Goal: Information Seeking & Learning: Find specific fact

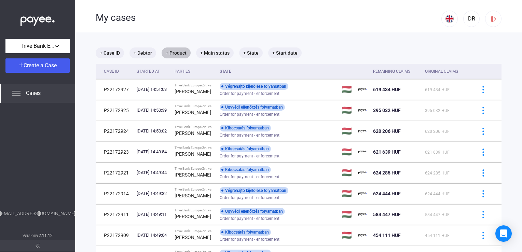
click at [176, 54] on mat-chip "+ Product" at bounding box center [176, 52] width 29 height 11
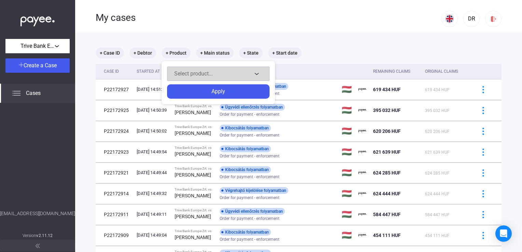
click at [187, 70] on div "Select product..." at bounding box center [213, 74] width 78 height 8
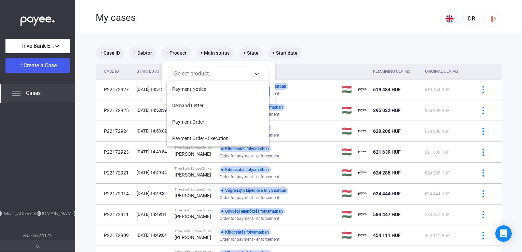
click at [174, 32] on div at bounding box center [261, 126] width 522 height 252
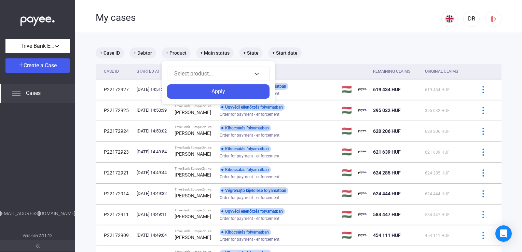
click at [145, 52] on div at bounding box center [261, 126] width 522 height 252
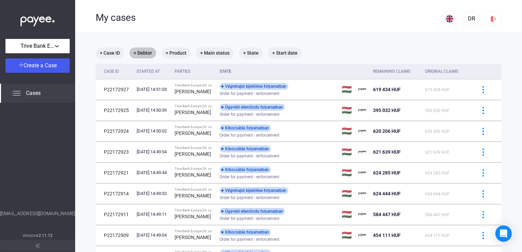
click at [145, 52] on mat-chip "+ Debtor" at bounding box center [142, 52] width 27 height 11
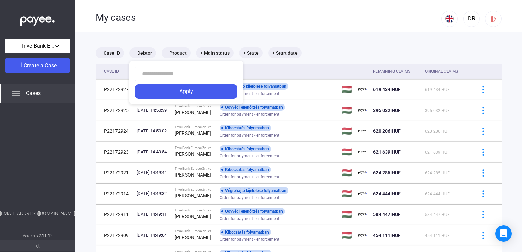
click at [218, 54] on div at bounding box center [261, 126] width 522 height 252
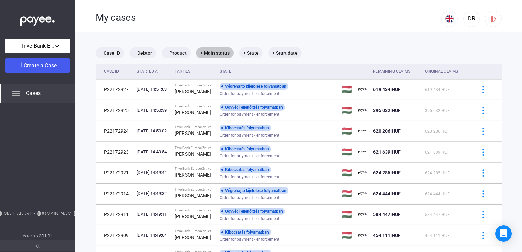
click at [216, 53] on mat-chip "+ Main status" at bounding box center [215, 52] width 38 height 11
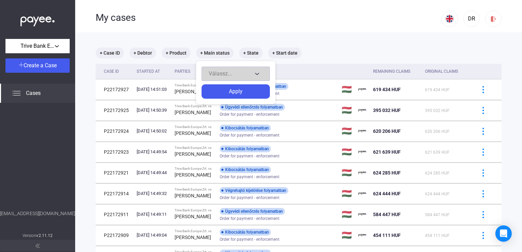
click at [218, 70] on span "Válassz..." at bounding box center [220, 73] width 23 height 6
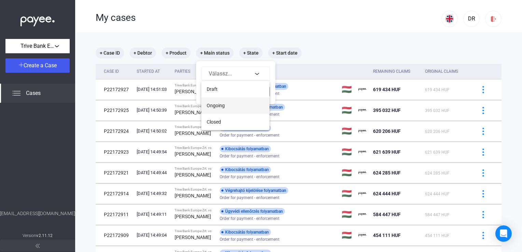
click at [221, 100] on button "Ongoing" at bounding box center [235, 105] width 68 height 16
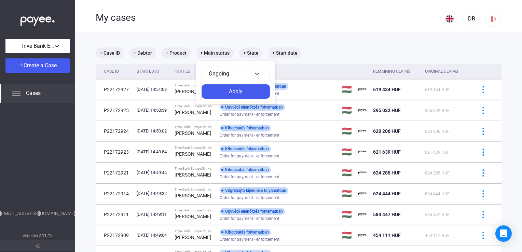
drag, startPoint x: 294, startPoint y: 8, endPoint x: 284, endPoint y: 24, distance: 18.1
click at [293, 8] on div at bounding box center [261, 126] width 522 height 252
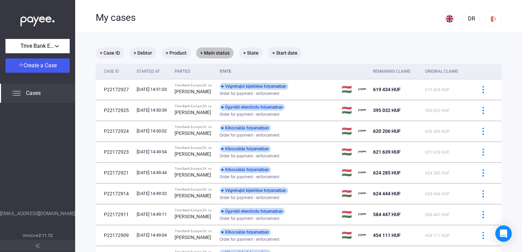
click at [204, 54] on mat-chip "+ Main status" at bounding box center [215, 52] width 38 height 11
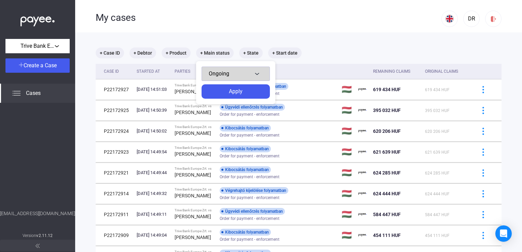
click at [218, 72] on span "Ongoing" at bounding box center [219, 73] width 20 height 6
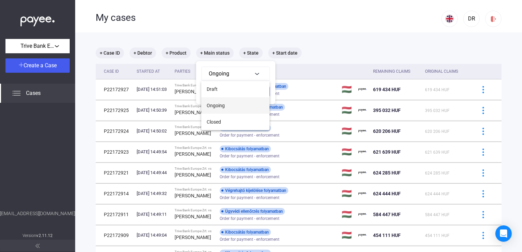
click at [221, 106] on span "Ongoing" at bounding box center [216, 105] width 18 height 8
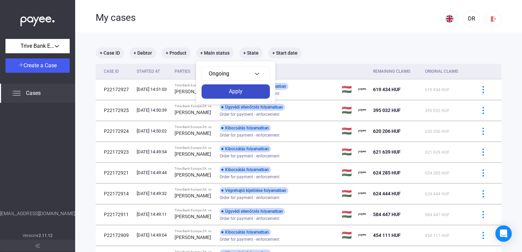
click at [240, 96] on button "Apply" at bounding box center [235, 91] width 68 height 14
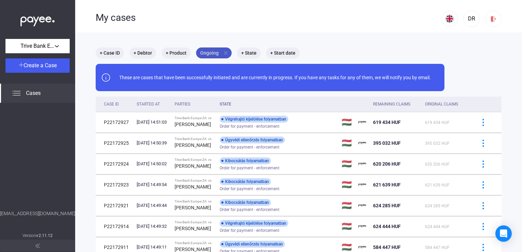
click at [212, 50] on mat-chip "Ongoing close" at bounding box center [214, 52] width 36 height 11
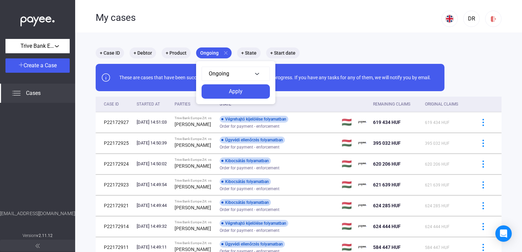
click at [226, 51] on div at bounding box center [261, 126] width 522 height 252
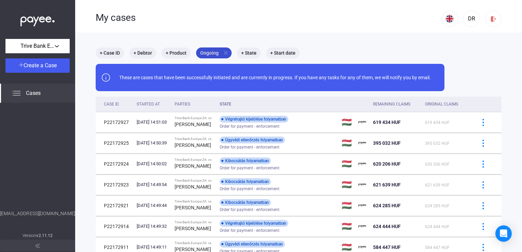
click at [225, 54] on mat-icon "close" at bounding box center [226, 53] width 6 height 6
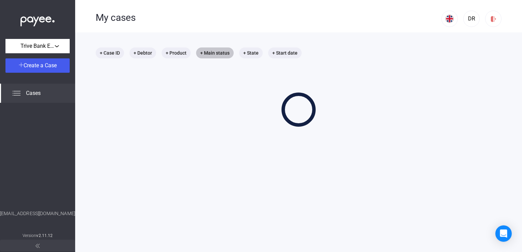
click at [222, 54] on mat-chip "+ Main status" at bounding box center [215, 52] width 38 height 11
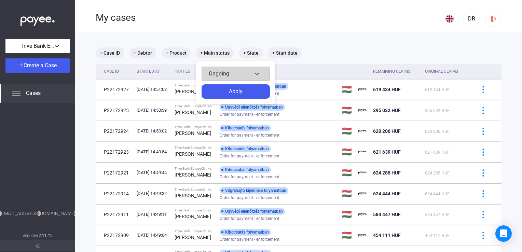
click at [225, 72] on span "Ongoing" at bounding box center [219, 73] width 20 height 6
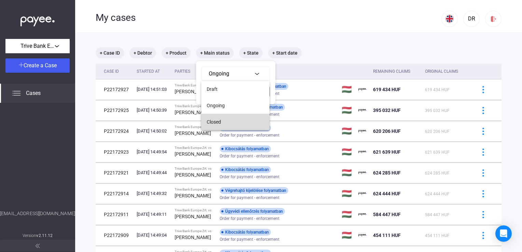
click at [224, 117] on button "Closed" at bounding box center [235, 122] width 68 height 16
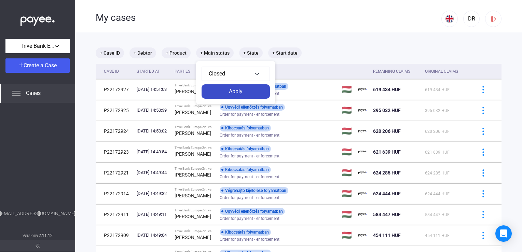
click at [226, 97] on button "Apply" at bounding box center [235, 91] width 68 height 14
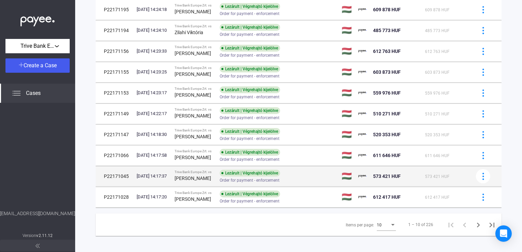
scroll to position [116, 0]
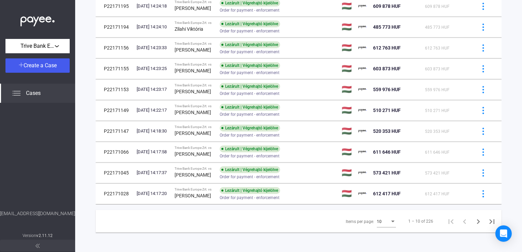
click at [381, 219] on div "10" at bounding box center [383, 222] width 13 height 8
click at [381, 230] on span "25" at bounding box center [381, 233] width 19 height 8
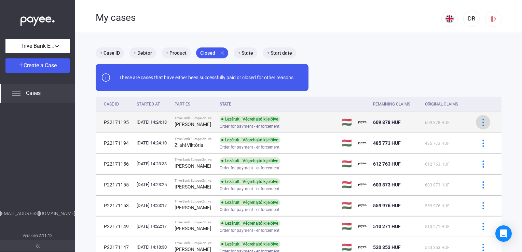
click at [482, 123] on div at bounding box center [483, 122] width 10 height 7
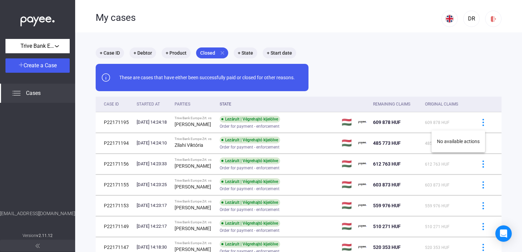
click at [318, 120] on div at bounding box center [261, 126] width 522 height 252
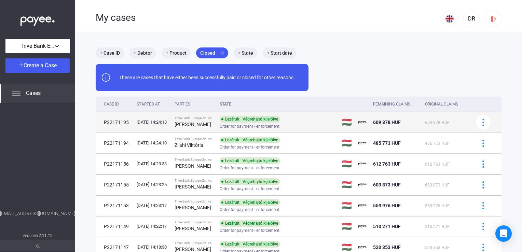
click at [318, 120] on div "Lezárult | Végrehajtó kijelölve Order for payment - enforcement" at bounding box center [274, 122] width 109 height 13
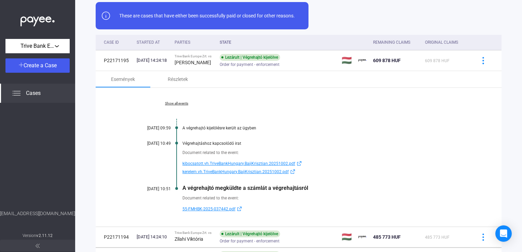
scroll to position [68, 0]
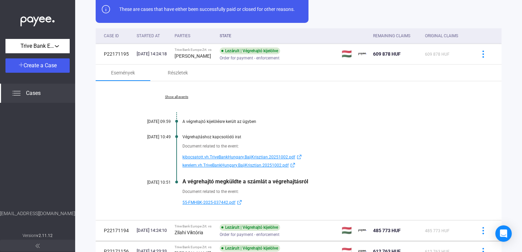
click at [222, 200] on span "55-FMHBK-2025-037442.pdf" at bounding box center [208, 202] width 53 height 8
click at [226, 156] on span "kibocsatott.vh.TriveBankHungary.BajiKrisztian.20251002.pdf" at bounding box center [238, 157] width 113 height 8
click at [215, 203] on span "55-FMHBK-2025-037442.pdf" at bounding box center [208, 202] width 53 height 8
click at [237, 158] on span "kibocsatott.vh.TriveBankHungary.BajiKrisztian.20251002.pdf" at bounding box center [238, 157] width 113 height 8
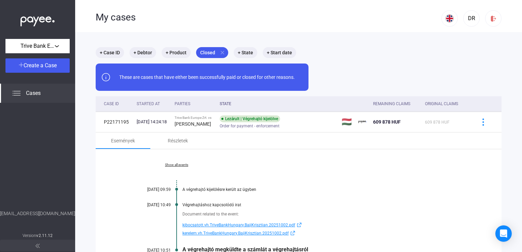
scroll to position [0, 0]
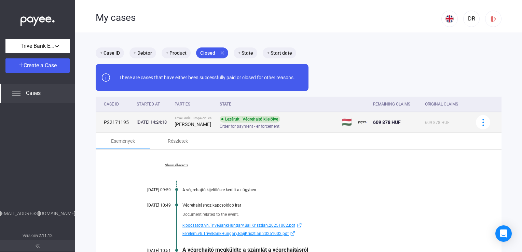
click at [162, 123] on div "[DATE] 14:24:18" at bounding box center [153, 122] width 32 height 7
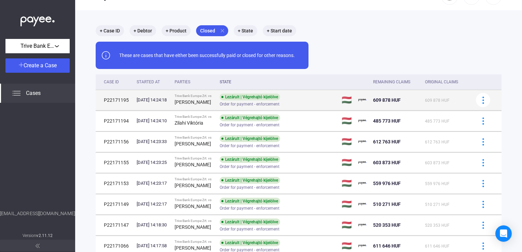
scroll to position [34, 0]
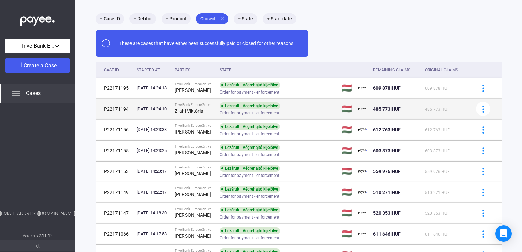
click at [188, 117] on td "Trive Bank Europe Zrt. vs [PERSON_NAME]" at bounding box center [194, 109] width 45 height 20
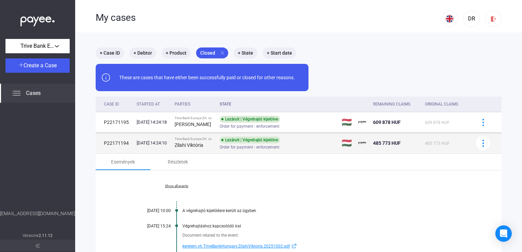
scroll to position [0, 0]
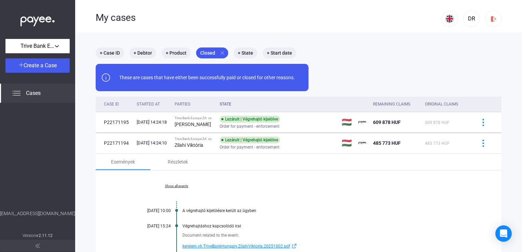
click at [409, 185] on div "Show all events [DATE] 10:00 A végrehajtó kijelölésre került az ügyben [DATE] 1…" at bounding box center [299, 239] width 406 height 139
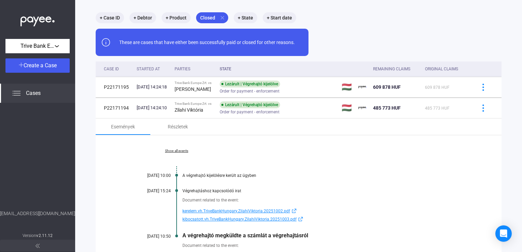
scroll to position [68, 0]
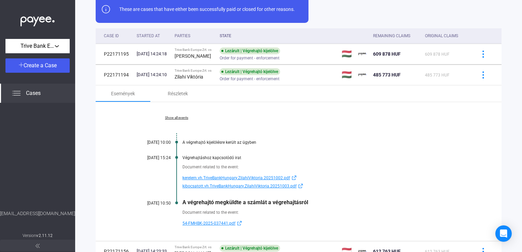
click at [248, 178] on span "kerelem.vh.TriveBankHungary.ZilahiViktoria.20251002.pdf" at bounding box center [236, 178] width 108 height 8
click at [228, 186] on span "kibocsatott.vh.TriveBankHungary.ZilahiViktoria.20251003.pdf" at bounding box center [239, 186] width 114 height 8
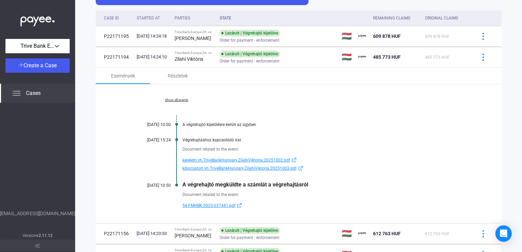
scroll to position [102, 0]
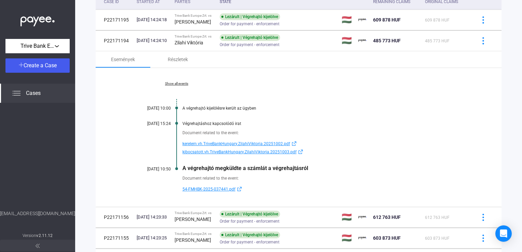
click at [186, 85] on link "Show all events" at bounding box center [177, 84] width 94 height 4
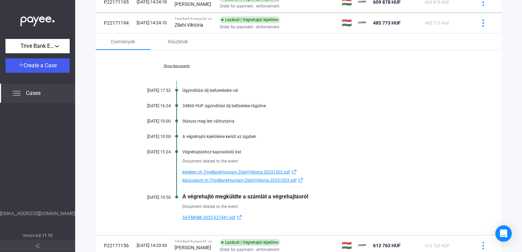
scroll to position [137, 0]
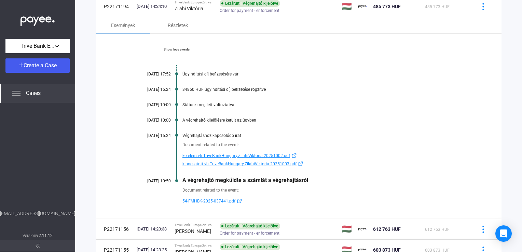
click at [488, 45] on div "Show less events [DATE] 17:52 Ügyindítási díj befizetésére vár [DATE] 16:24 348…" at bounding box center [299, 126] width 406 height 185
click at [210, 25] on div "Események Részletek" at bounding box center [299, 25] width 406 height 16
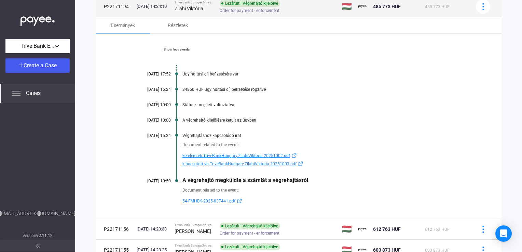
click at [214, 8] on div "Zilahi Viktória" at bounding box center [194, 8] width 40 height 8
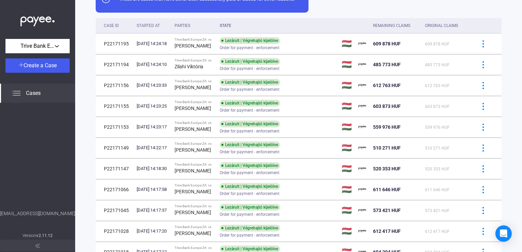
scroll to position [68, 0]
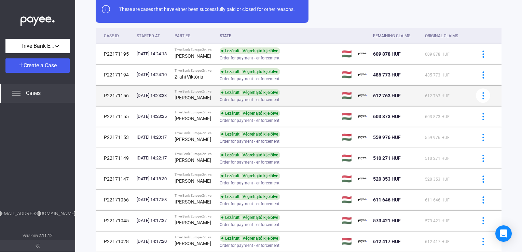
click at [214, 93] on div "Trive Bank Europe Zrt. vs" at bounding box center [194, 91] width 40 height 4
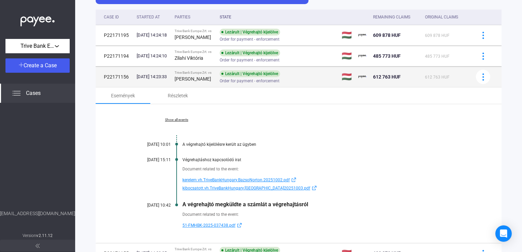
scroll to position [102, 0]
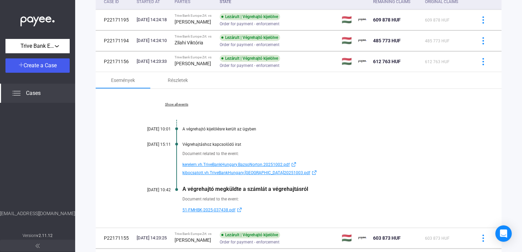
click at [215, 213] on span "51-FMHBK-2025-037438.pdf" at bounding box center [208, 210] width 53 height 8
click at [225, 174] on span "kibocsatott.vh.TriveBankHungary.[GEOGRAPHIC_DATA]20251003.pdf" at bounding box center [246, 173] width 128 height 8
click at [181, 107] on link "Show all events" at bounding box center [177, 104] width 94 height 4
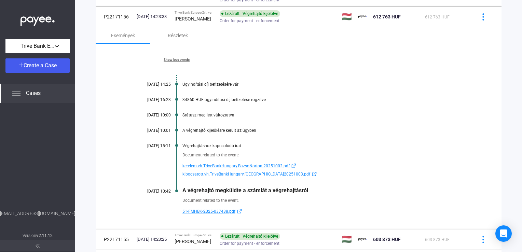
scroll to position [137, 0]
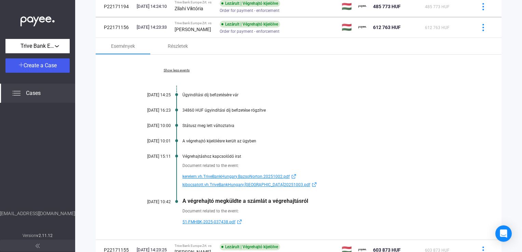
click at [214, 43] on div "Események Részletek" at bounding box center [299, 46] width 406 height 16
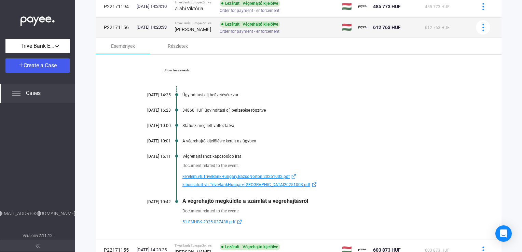
click at [213, 33] on div "[PERSON_NAME]" at bounding box center [194, 29] width 40 height 8
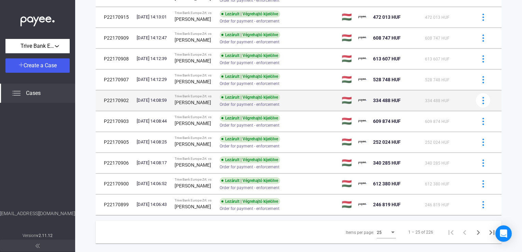
scroll to position [429, 0]
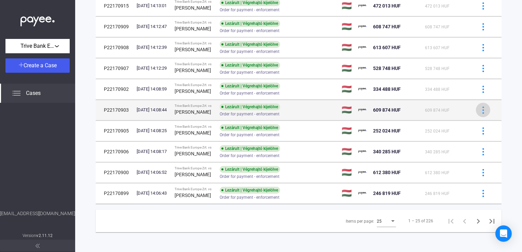
click at [479, 110] on img at bounding box center [482, 110] width 7 height 7
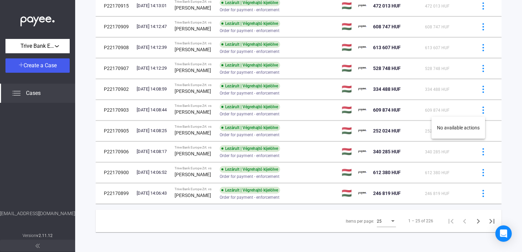
click at [323, 107] on div at bounding box center [261, 126] width 522 height 252
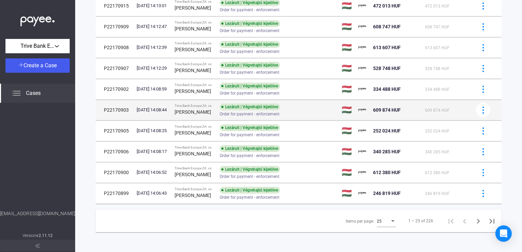
click at [325, 107] on div "Lezárult | Végrehajtó kijelölve Order for payment - enforcement" at bounding box center [274, 109] width 109 height 13
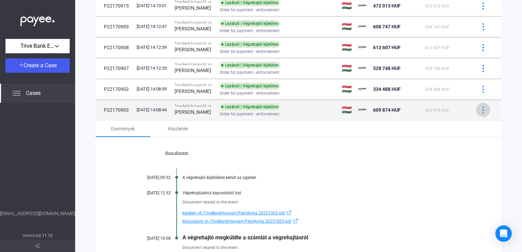
click at [482, 108] on div at bounding box center [483, 110] width 10 height 7
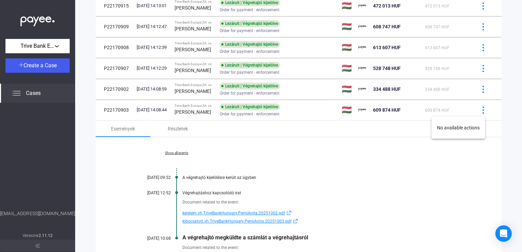
click at [280, 133] on div at bounding box center [261, 126] width 522 height 252
click at [185, 128] on div "Részletek" at bounding box center [178, 129] width 20 height 8
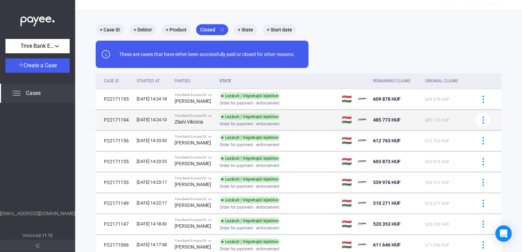
scroll to position [0, 0]
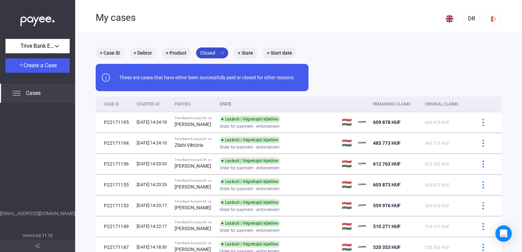
click at [223, 50] on mat-icon "close" at bounding box center [222, 53] width 6 height 6
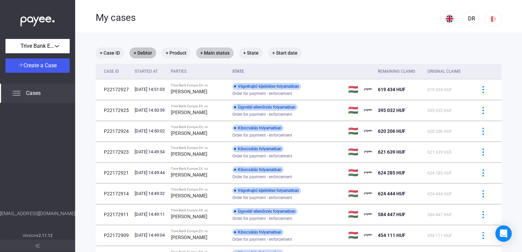
click at [145, 51] on mat-chip "+ Debtor" at bounding box center [142, 52] width 27 height 11
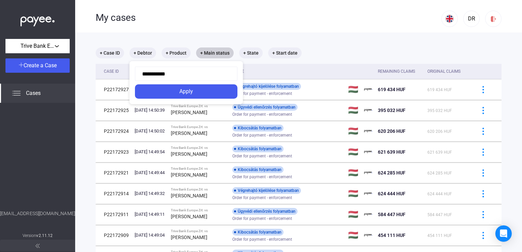
type input "**********"
click button "Apply" at bounding box center [186, 91] width 102 height 14
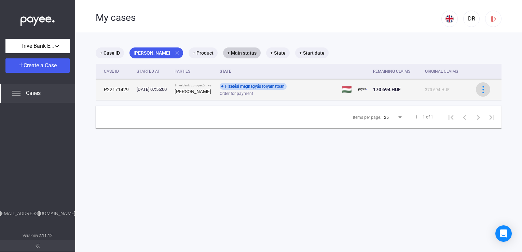
click at [479, 89] on img at bounding box center [482, 89] width 7 height 7
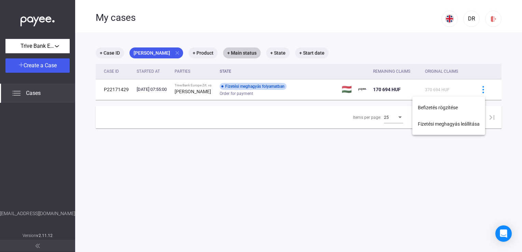
click at [165, 53] on div at bounding box center [261, 126] width 522 height 252
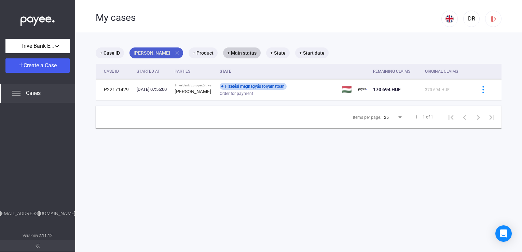
click at [174, 51] on mat-icon "close" at bounding box center [177, 53] width 6 height 6
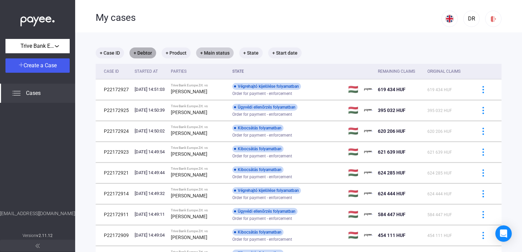
click at [148, 55] on mat-chip "+ Debtor" at bounding box center [142, 52] width 27 height 11
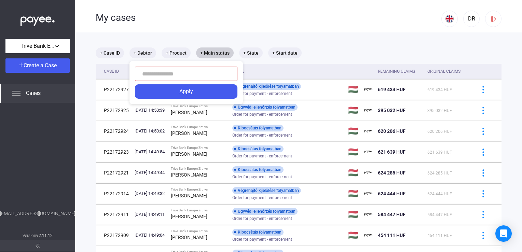
click at [479, 150] on div at bounding box center [261, 126] width 522 height 252
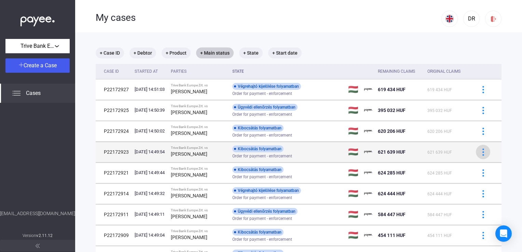
click at [479, 153] on img at bounding box center [482, 152] width 7 height 7
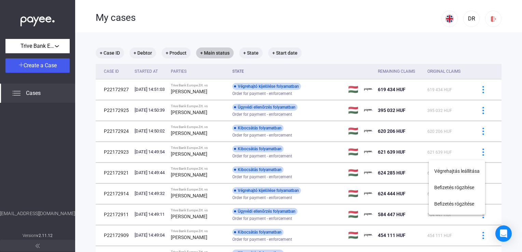
click at [473, 87] on div at bounding box center [261, 126] width 522 height 252
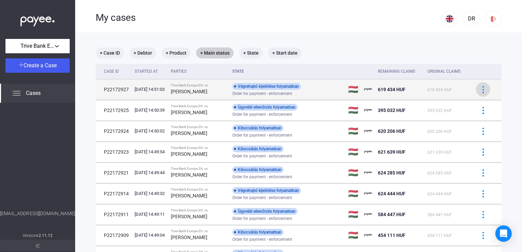
click at [479, 89] on img at bounding box center [482, 89] width 7 height 7
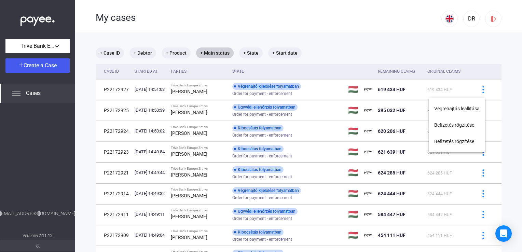
click at [326, 123] on div at bounding box center [261, 126] width 522 height 252
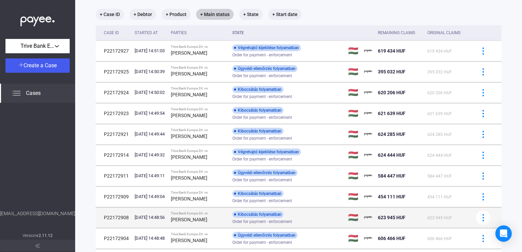
scroll to position [137, 0]
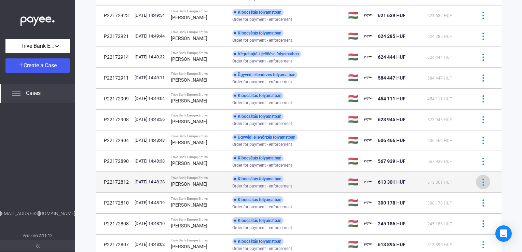
click at [479, 180] on img at bounding box center [482, 182] width 7 height 7
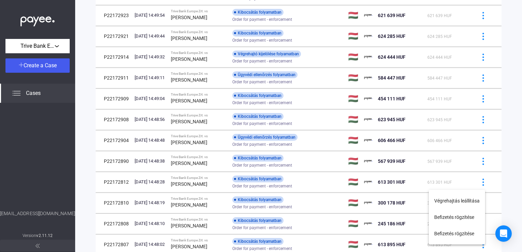
click at [34, 149] on div at bounding box center [261, 126] width 522 height 252
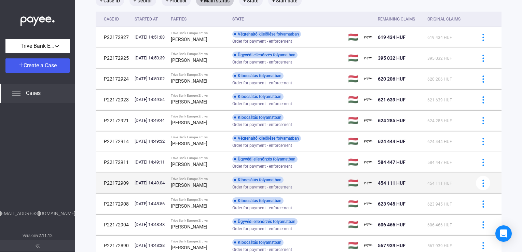
scroll to position [0, 0]
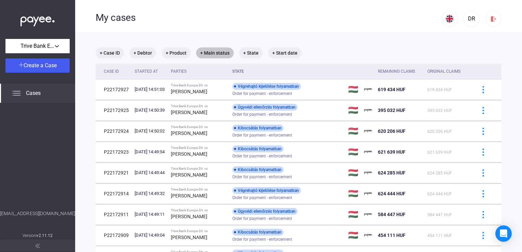
click at [219, 53] on mat-chip "+ Main status" at bounding box center [215, 52] width 38 height 11
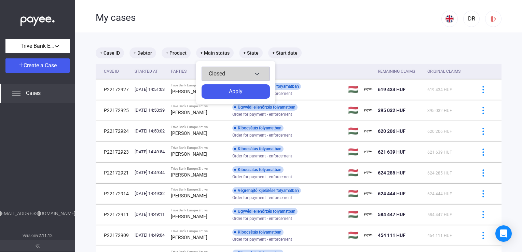
click at [225, 67] on button "Closed" at bounding box center [235, 74] width 68 height 14
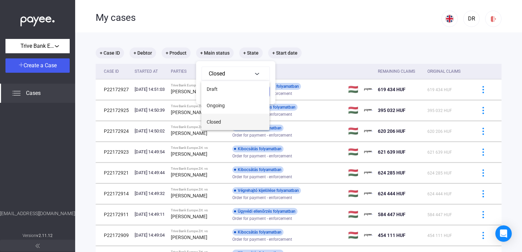
click at [229, 118] on button "Closed" at bounding box center [235, 122] width 68 height 16
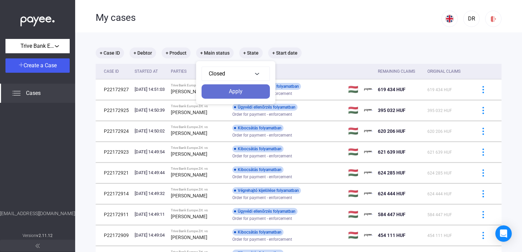
click at [232, 89] on div "Apply" at bounding box center [236, 91] width 64 height 8
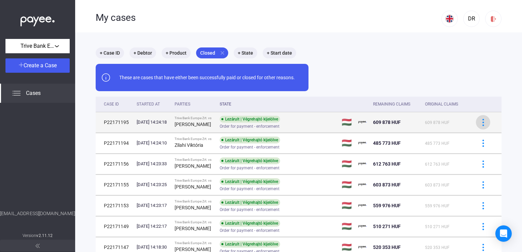
click at [479, 120] on img at bounding box center [482, 122] width 7 height 7
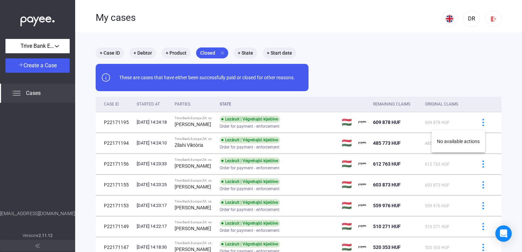
click at [361, 130] on div at bounding box center [261, 126] width 522 height 252
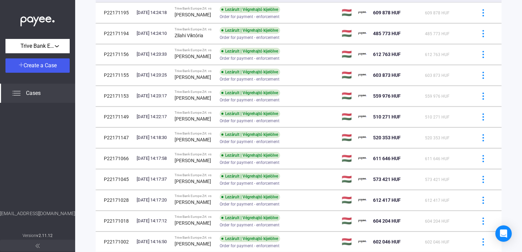
scroll to position [137, 0]
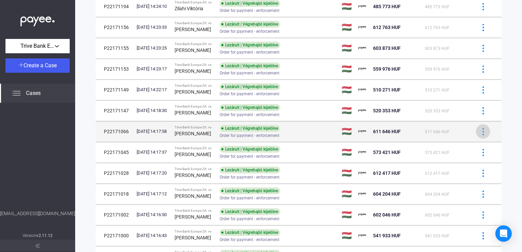
click at [483, 132] on button at bounding box center [483, 131] width 14 height 14
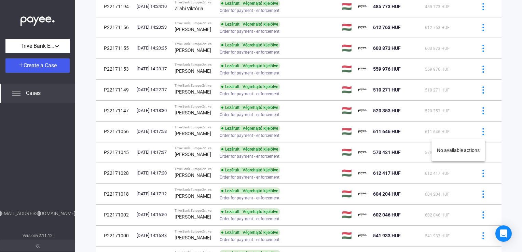
click at [505, 103] on div at bounding box center [261, 126] width 522 height 252
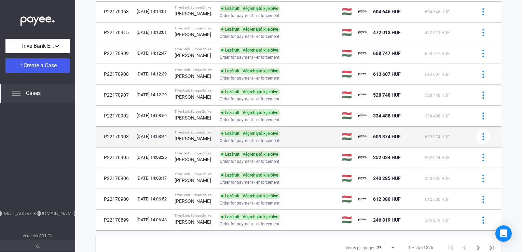
scroll to position [429, 0]
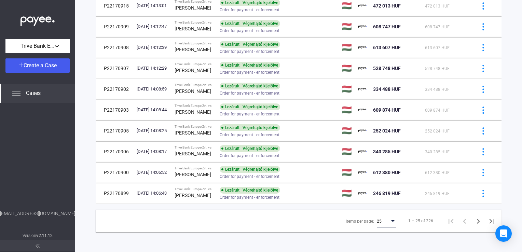
click at [384, 220] on div "25" at bounding box center [383, 221] width 13 height 8
drag, startPoint x: 383, startPoint y: 219, endPoint x: 404, endPoint y: 216, distance: 21.0
click at [383, 218] on span "25" at bounding box center [381, 221] width 19 height 8
click at [487, 220] on icon "Last page" at bounding box center [492, 221] width 10 height 10
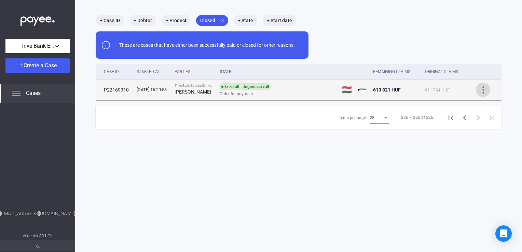
click at [476, 85] on button at bounding box center [483, 90] width 14 height 14
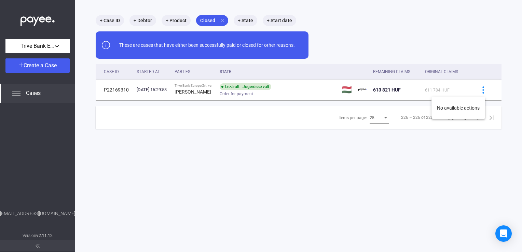
click at [325, 175] on div at bounding box center [261, 126] width 522 height 252
click at [460, 119] on icon "Previous page" at bounding box center [465, 118] width 10 height 10
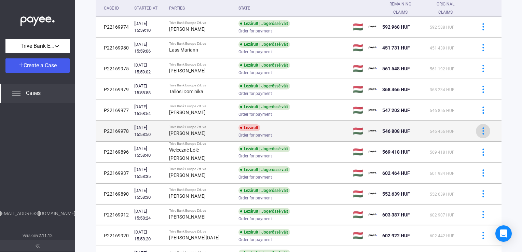
scroll to position [101, 0]
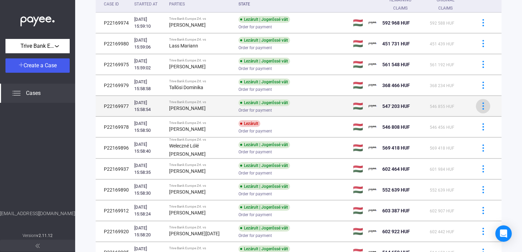
click at [479, 107] on img at bounding box center [482, 105] width 7 height 7
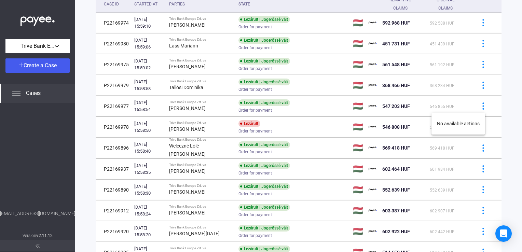
click at [498, 91] on div at bounding box center [261, 126] width 522 height 252
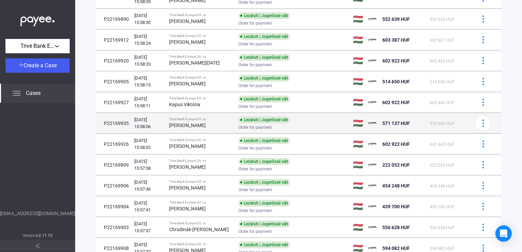
scroll to position [429, 0]
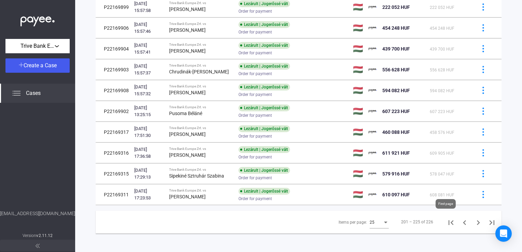
click at [446, 219] on icon "First page" at bounding box center [451, 223] width 10 height 10
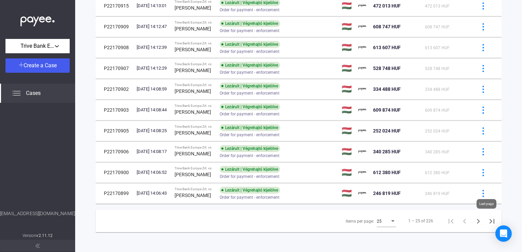
click at [487, 218] on icon "Last page" at bounding box center [492, 221] width 10 height 10
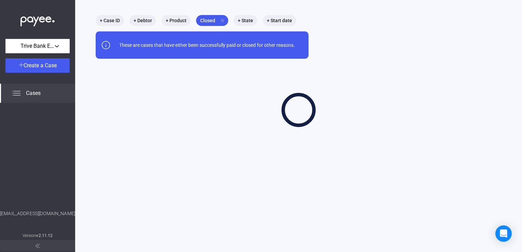
scroll to position [32, 0]
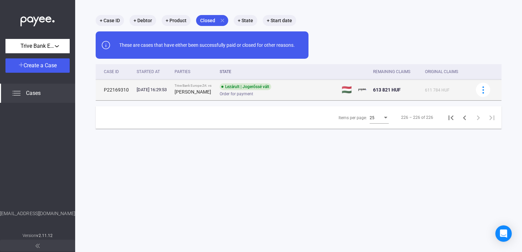
click at [169, 92] on div "[DATE] 16:29:53" at bounding box center [153, 89] width 32 height 7
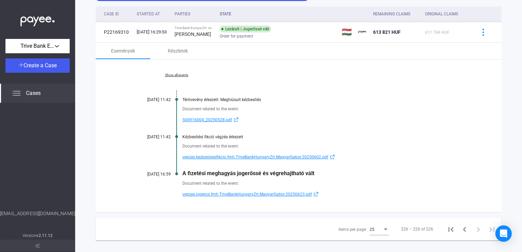
scroll to position [99, 0]
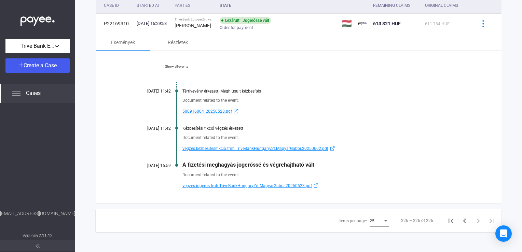
click at [257, 185] on span "vegzes.jogeros.fmh.TriveBankHungaryZrt.MagyarGabor.20250623.pdf" at bounding box center [246, 186] width 129 height 8
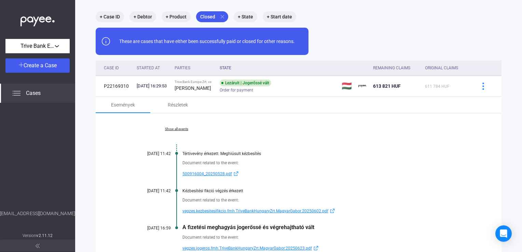
scroll to position [0, 0]
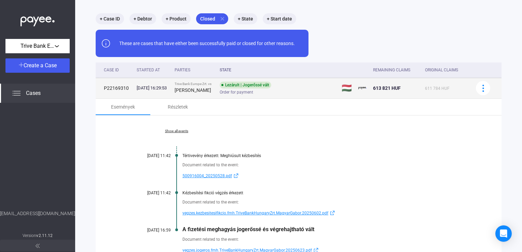
click at [293, 88] on div "Lezárult | Jogerőssé vált Order for payment" at bounding box center [274, 88] width 109 height 13
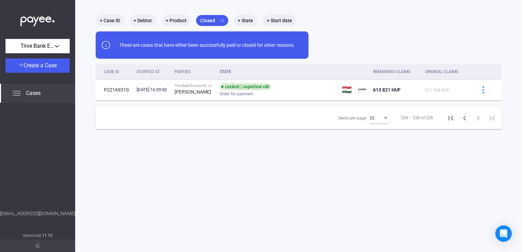
scroll to position [32, 0]
click at [446, 117] on icon "First page" at bounding box center [451, 118] width 10 height 10
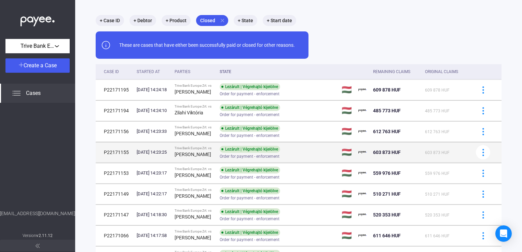
drag, startPoint x: 180, startPoint y: 156, endPoint x: 224, endPoint y: 158, distance: 43.4
click at [214, 158] on div "[PERSON_NAME]" at bounding box center [194, 154] width 40 height 8
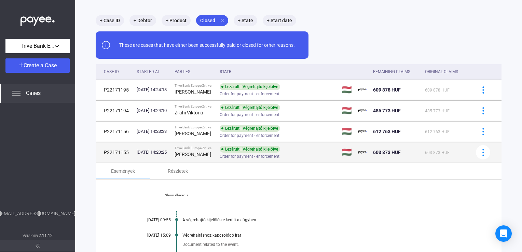
copy strong "[PERSON_NAME]"
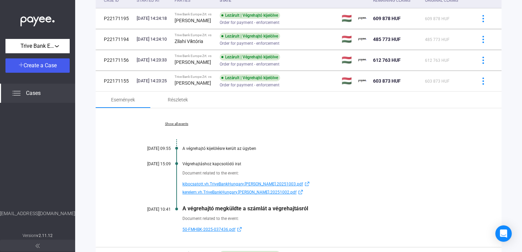
scroll to position [169, 0]
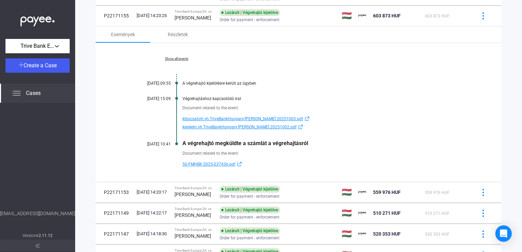
click at [199, 120] on span "kibocsatott.vh.TriveBankHungary.[PERSON_NAME].20251003.pdf" at bounding box center [242, 119] width 121 height 8
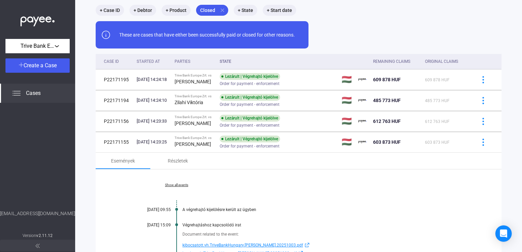
scroll to position [102, 0]
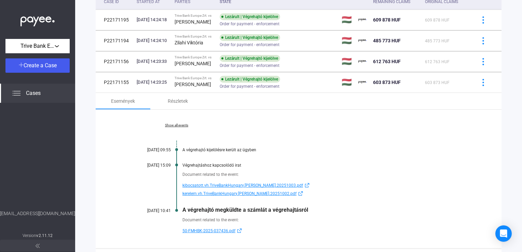
click at [178, 124] on link "Show all events" at bounding box center [177, 125] width 94 height 4
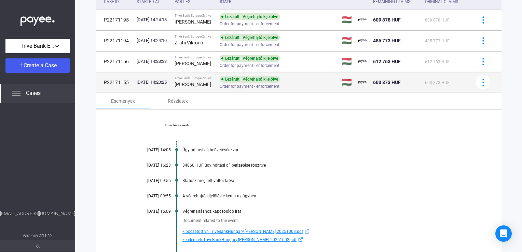
scroll to position [0, 0]
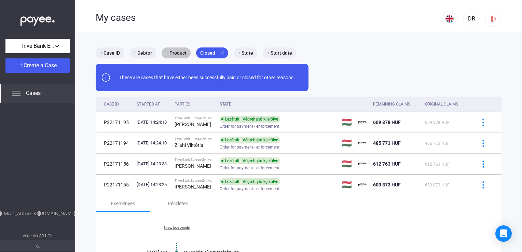
click at [182, 53] on mat-chip "+ Product" at bounding box center [176, 52] width 29 height 11
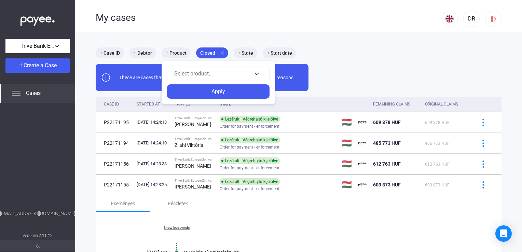
click at [188, 66] on div "Select product... Apply" at bounding box center [218, 82] width 113 height 43
click at [188, 70] on div "Select product..." at bounding box center [213, 74] width 78 height 8
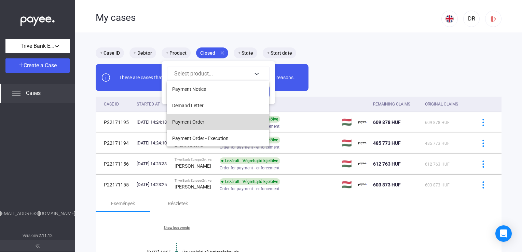
click at [194, 124] on span "Payment Order" at bounding box center [188, 122] width 32 height 8
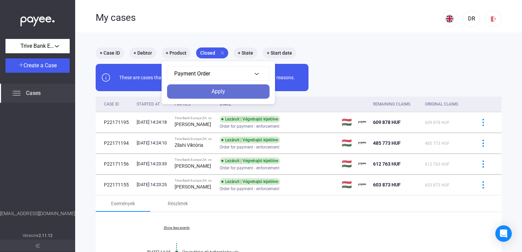
click at [212, 93] on div "Apply" at bounding box center [218, 91] width 98 height 8
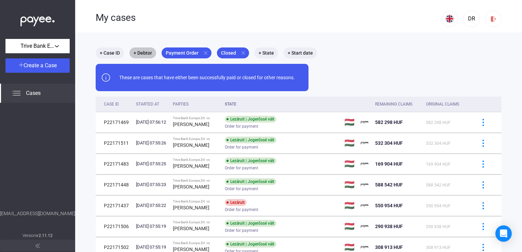
click at [149, 53] on mat-chip "+ Debtor" at bounding box center [142, 52] width 27 height 11
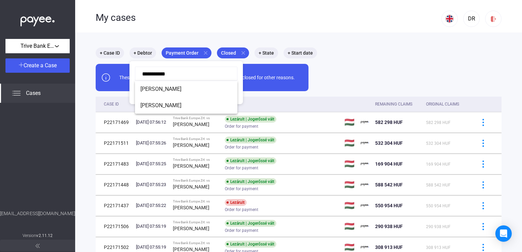
type input "**********"
click button "Apply" at bounding box center [186, 91] width 102 height 14
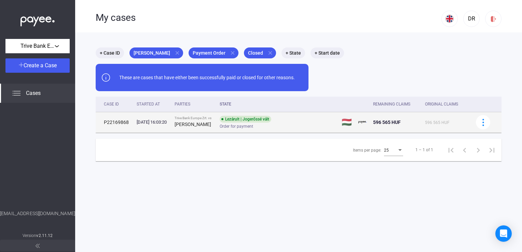
click at [302, 123] on div "Lezárult | Jogerőssé vált Order for payment" at bounding box center [274, 122] width 109 height 13
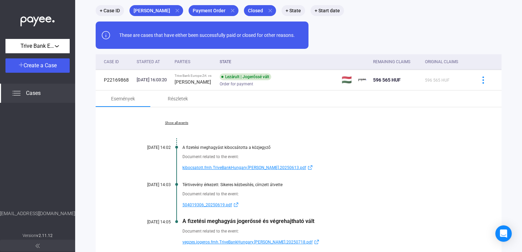
scroll to position [68, 0]
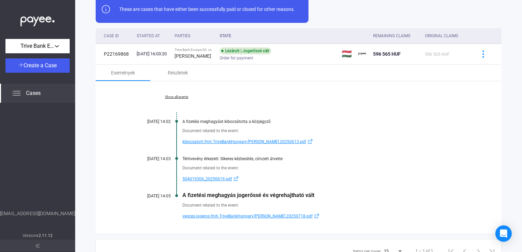
click at [224, 143] on span "kibocsatott.fmh.TriveBankHungary.[PERSON_NAME].20250613.pdf" at bounding box center [244, 142] width 124 height 8
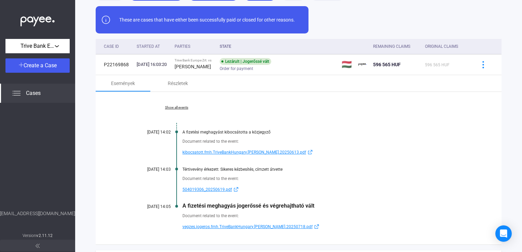
scroll to position [0, 0]
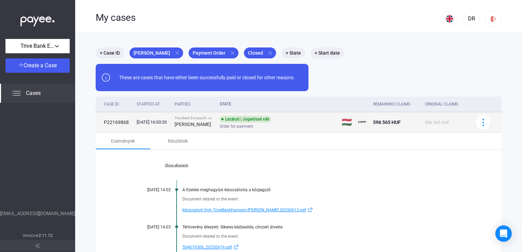
click at [198, 117] on div "Trive Bank Europe Zrt. vs" at bounding box center [194, 118] width 40 height 4
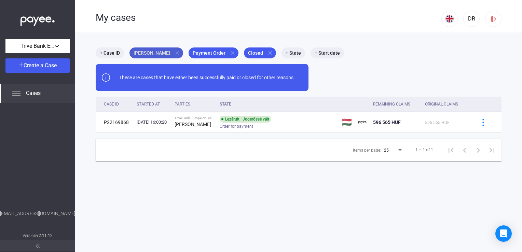
click at [174, 52] on mat-icon "close" at bounding box center [177, 53] width 6 height 6
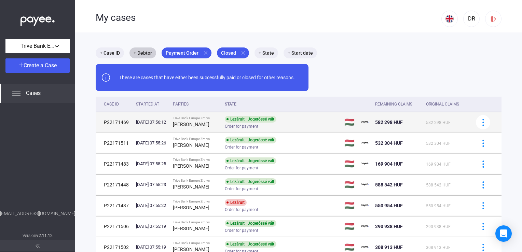
click at [294, 125] on div "Order for payment" at bounding box center [279, 126] width 109 height 5
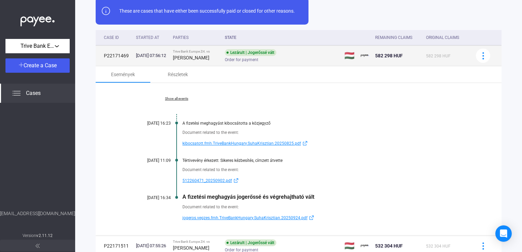
scroll to position [68, 0]
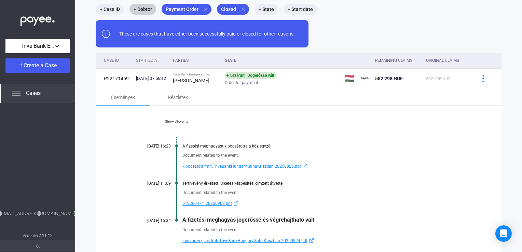
scroll to position [34, 0]
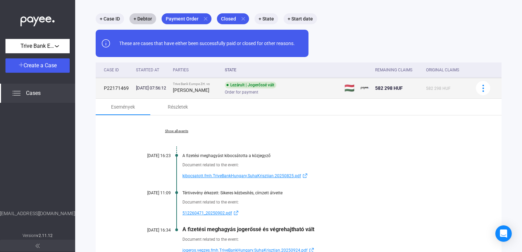
click at [187, 89] on strong "[PERSON_NAME]" at bounding box center [191, 89] width 37 height 5
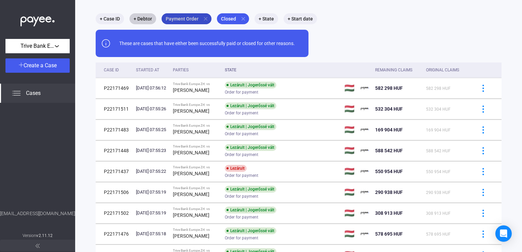
click at [190, 18] on mat-chip "Payment Order close" at bounding box center [187, 18] width 50 height 11
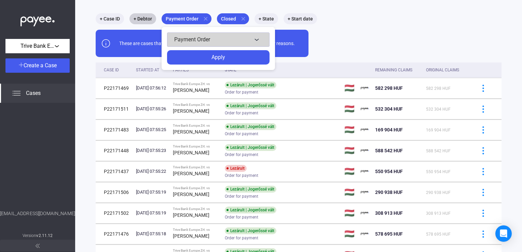
click at [204, 38] on span "Payment Order" at bounding box center [192, 39] width 36 height 6
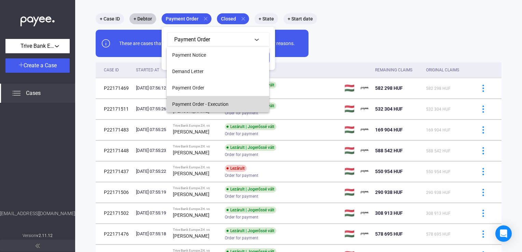
click at [208, 100] on span "Payment Order - Execution" at bounding box center [200, 104] width 56 height 8
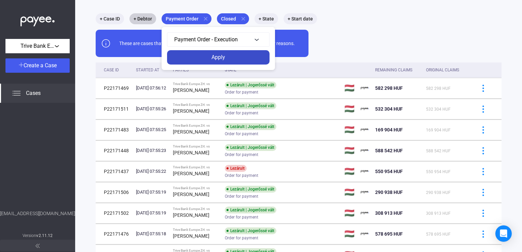
click at [241, 53] on div "Apply" at bounding box center [218, 57] width 98 height 8
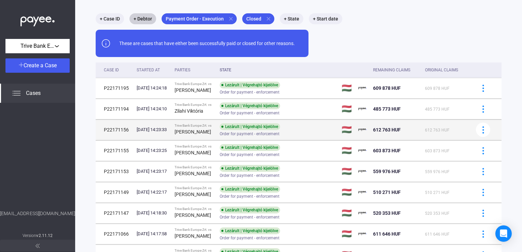
scroll to position [68, 0]
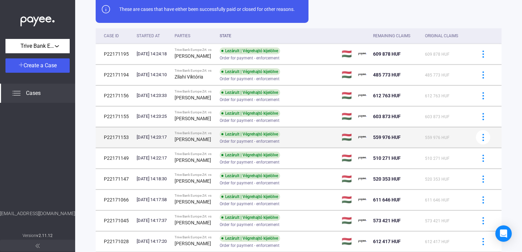
click at [232, 137] on div "Lezárult | Végrehajtó kijelölve Order for payment - enforcement" at bounding box center [274, 137] width 109 height 13
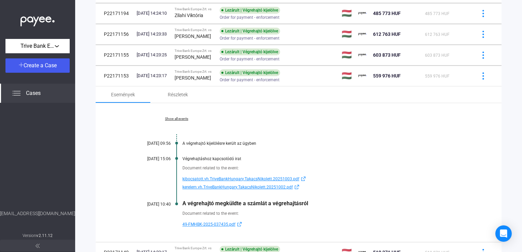
scroll to position [137, 0]
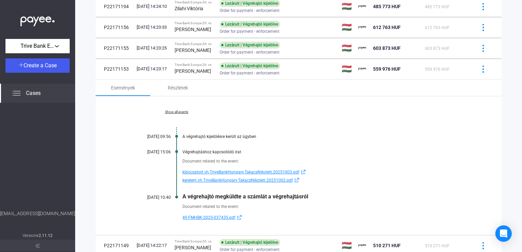
click at [232, 174] on span "kibocsatott.vh.TriveBankHungary.TakacsNikolett.20251003.pdf" at bounding box center [240, 172] width 117 height 8
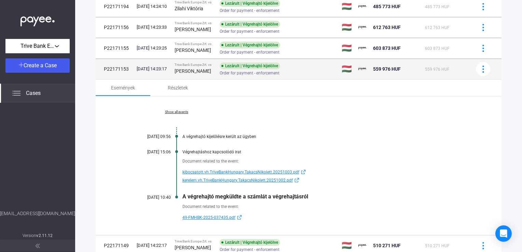
click at [203, 64] on div "Trive Bank Europe Zrt. vs" at bounding box center [194, 65] width 40 height 4
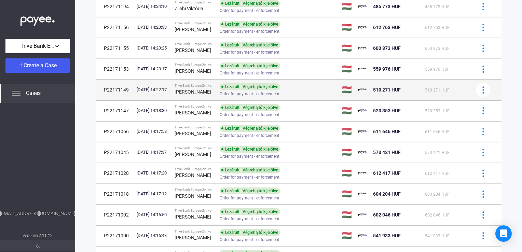
click at [205, 87] on div "Trive Bank Europe Zrt. vs" at bounding box center [194, 86] width 40 height 4
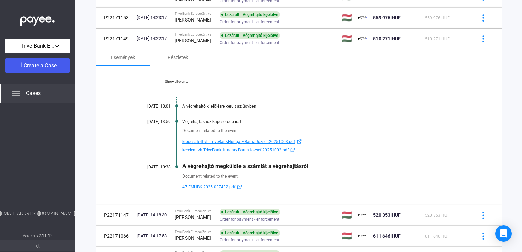
scroll to position [205, 0]
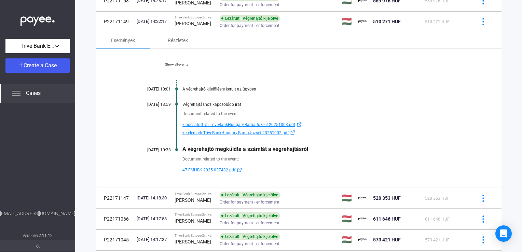
click at [235, 133] on span "kerelem.vh.TriveBankHungary.BarnaJozsef.20251002.pdf" at bounding box center [235, 133] width 106 height 8
click at [226, 123] on span "kibocsatott.vh.TriveBankHungary.BarnaJozsef.20251003.pdf" at bounding box center [238, 125] width 113 height 8
click at [183, 64] on link "Show all events" at bounding box center [177, 64] width 94 height 4
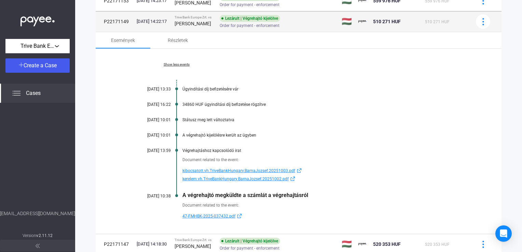
click at [236, 27] on span "Order for payment - enforcement" at bounding box center [250, 26] width 60 height 8
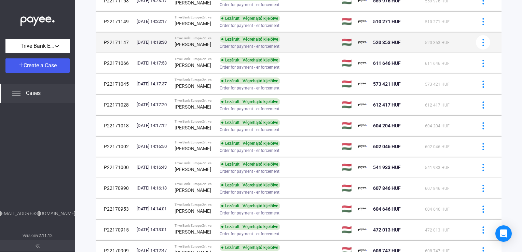
click at [229, 41] on td "Lezárult | Végrehajtó kijelölve Order for payment - enforcement" at bounding box center [278, 42] width 122 height 20
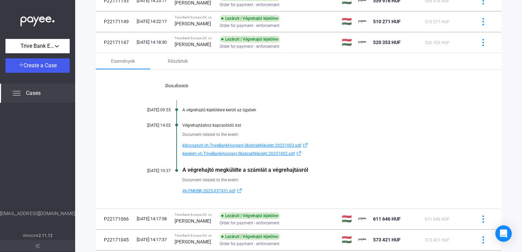
click at [201, 146] on span "kibocsatott.vh.TriveBankHungary.SkobrakNikolett.20251003.pdf" at bounding box center [241, 145] width 119 height 8
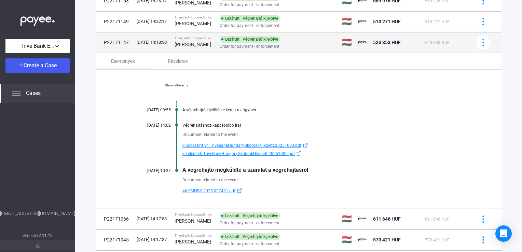
click at [198, 41] on div "[PERSON_NAME]" at bounding box center [194, 44] width 40 height 8
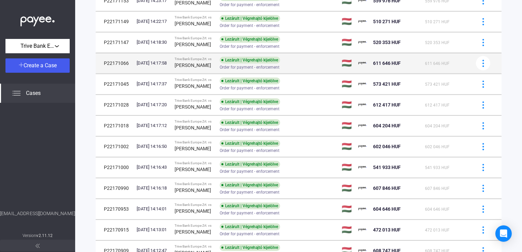
click at [197, 58] on div "Trive Bank Europe Zrt. vs" at bounding box center [194, 59] width 40 height 4
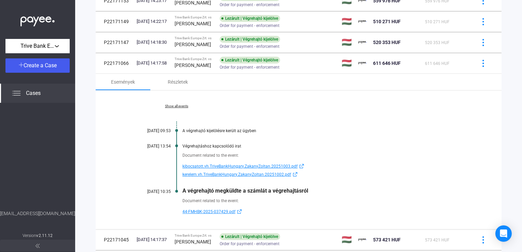
click at [212, 166] on span "kibocsatott.vh.TriveBankHungary.ZakanyZoltan.20251003.pdf" at bounding box center [239, 166] width 115 height 8
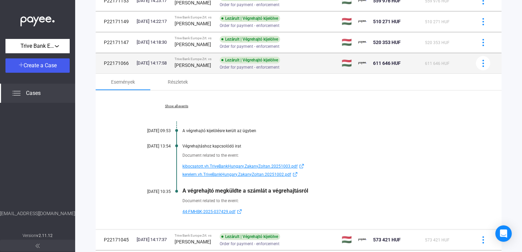
click at [184, 61] on div "Trive Bank Europe Zrt. vs" at bounding box center [194, 59] width 40 height 4
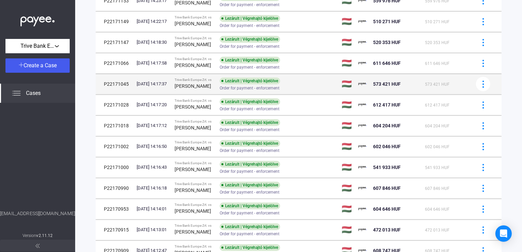
click at [200, 79] on div "Trive Bank Europe Zrt. vs" at bounding box center [194, 80] width 40 height 4
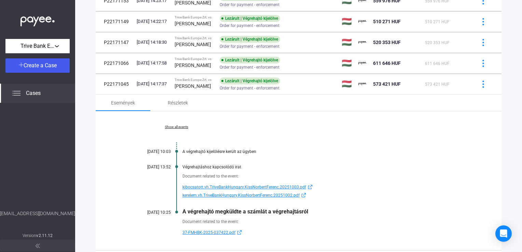
click at [204, 186] on span "kibocsatott.vh.TriveBankHungary.KissNorbertFerenc.20251003.pdf" at bounding box center [244, 187] width 124 height 8
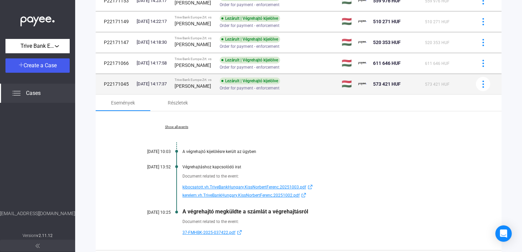
click at [203, 85] on strong "[PERSON_NAME]" at bounding box center [192, 85] width 37 height 5
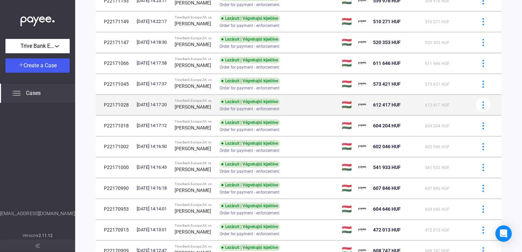
click at [208, 105] on div "[PERSON_NAME]" at bounding box center [194, 107] width 40 height 8
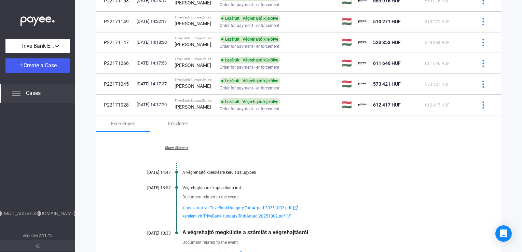
click at [199, 210] on span "kibocsatott.vh.TriveBankHungary.TothArpad.20251002.pdf" at bounding box center [236, 208] width 109 height 8
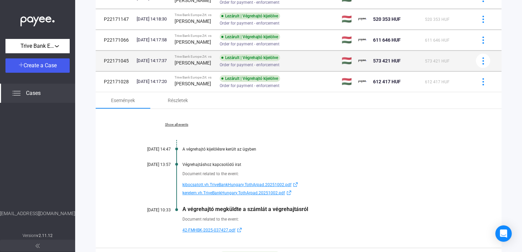
scroll to position [273, 0]
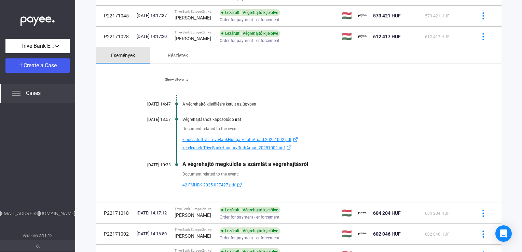
click at [150, 54] on div "Események" at bounding box center [123, 55] width 55 height 16
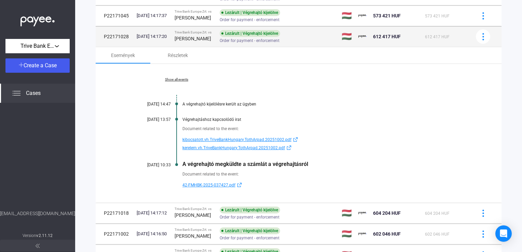
click at [205, 38] on div "[PERSON_NAME]" at bounding box center [194, 38] width 40 height 8
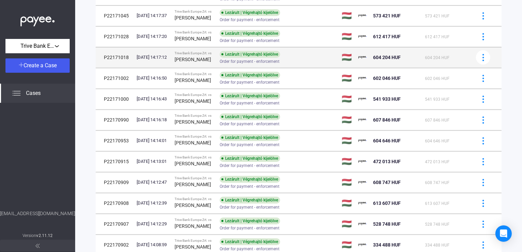
click at [204, 54] on div "Trive Bank Europe Zrt. vs" at bounding box center [194, 53] width 40 height 4
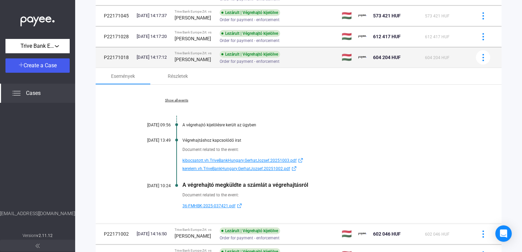
drag, startPoint x: 180, startPoint y: 59, endPoint x: 210, endPoint y: 60, distance: 29.7
click at [210, 60] on div "[PERSON_NAME]" at bounding box center [194, 59] width 40 height 8
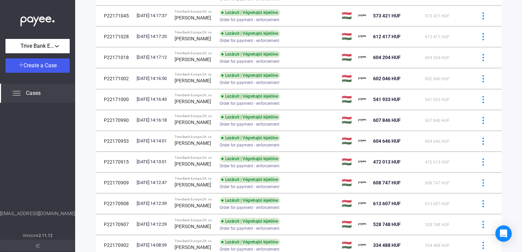
copy strong "[PERSON_NAME]"
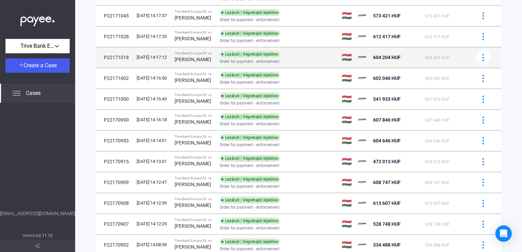
click at [214, 54] on div "Trive Bank Europe Zrt. vs" at bounding box center [194, 53] width 40 height 4
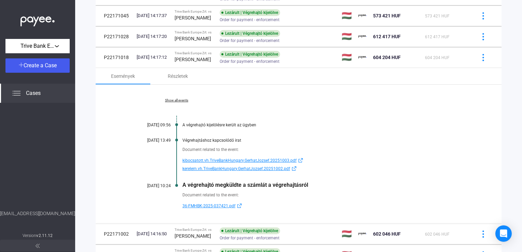
click at [204, 160] on span "kibocsatott.vh.TriveBankHungary.GerhatJozsef.20251003.pdf" at bounding box center [239, 160] width 114 height 8
click at [197, 208] on span "36-FMHBK-2025-037421.pdf" at bounding box center [208, 206] width 53 height 8
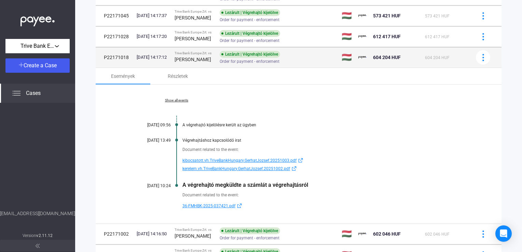
click at [191, 60] on strong "[PERSON_NAME]" at bounding box center [192, 59] width 37 height 5
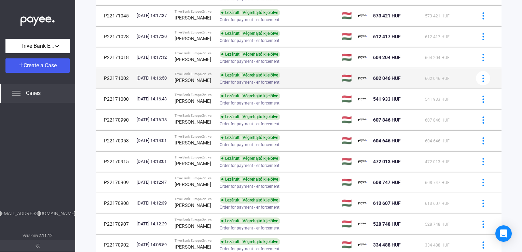
click at [198, 76] on div "[PERSON_NAME]" at bounding box center [194, 80] width 40 height 8
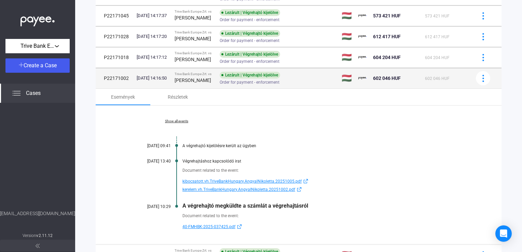
drag, startPoint x: 179, startPoint y: 80, endPoint x: 216, endPoint y: 81, distance: 37.2
click at [216, 81] on td "Trive Bank Europe Zrt. vs [PERSON_NAME]" at bounding box center [194, 78] width 45 height 20
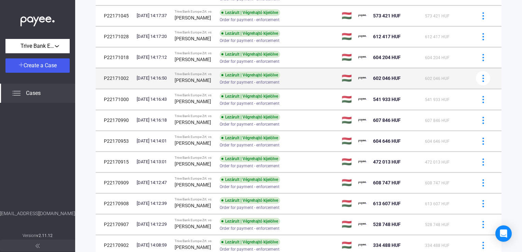
copy strong "[PERSON_NAME]"
click at [236, 82] on span "Order for payment - enforcement" at bounding box center [250, 82] width 60 height 8
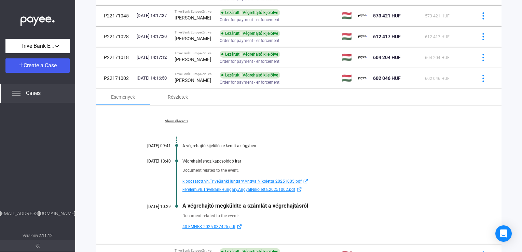
click at [202, 180] on span "kibocsatott.vh.TriveBankHungary.AngyalNikoletta.20251005.pdf" at bounding box center [241, 181] width 119 height 8
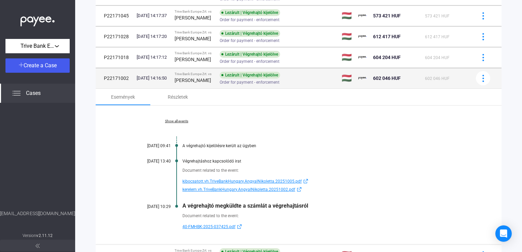
click at [194, 80] on strong "[PERSON_NAME]" at bounding box center [192, 80] width 37 height 5
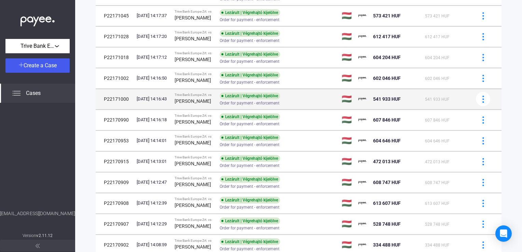
click at [200, 95] on div "Trive Bank Europe Zrt. vs" at bounding box center [194, 95] width 40 height 4
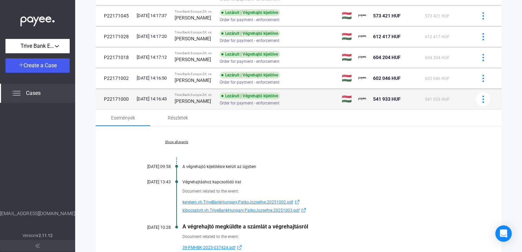
drag, startPoint x: 180, startPoint y: 100, endPoint x: 224, endPoint y: 100, distance: 43.7
click at [214, 100] on div "[PERSON_NAME]" at bounding box center [194, 101] width 40 height 8
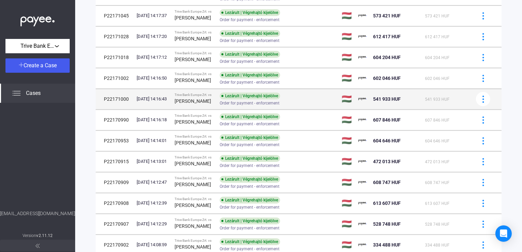
copy strong "[PERSON_NAME]"
click at [214, 93] on div "Trive Bank Europe Zrt. vs" at bounding box center [194, 95] width 40 height 4
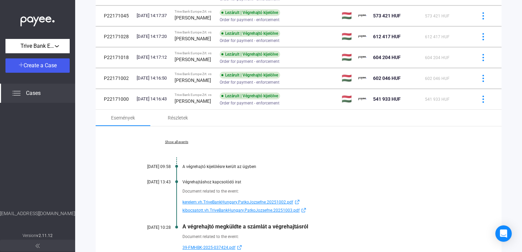
click at [204, 210] on span "kibocsatott.vh.TriveBankHungary.PatkoJozsefne.20251003.pdf" at bounding box center [240, 210] width 117 height 8
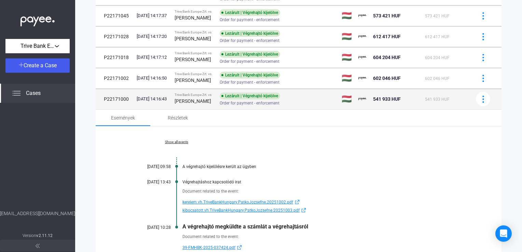
click at [214, 96] on div "Trive Bank Europe Zrt. vs" at bounding box center [194, 95] width 40 height 4
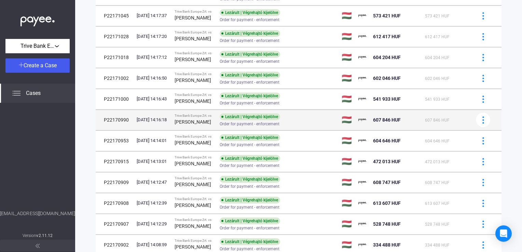
click at [214, 119] on div "[PERSON_NAME]" at bounding box center [194, 122] width 40 height 8
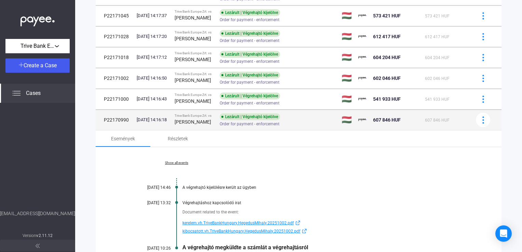
drag, startPoint x: 180, startPoint y: 121, endPoint x: 214, endPoint y: 123, distance: 34.2
click at [214, 123] on div "[PERSON_NAME]" at bounding box center [194, 122] width 40 height 8
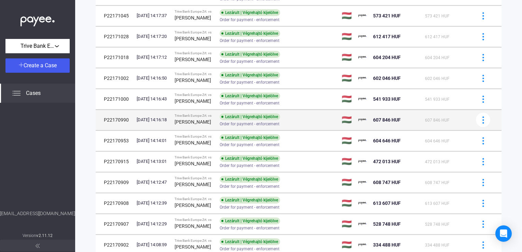
copy strong "[PERSON_NAME]"
click at [214, 115] on div "Trive Bank Europe Zrt. vs" at bounding box center [194, 116] width 40 height 4
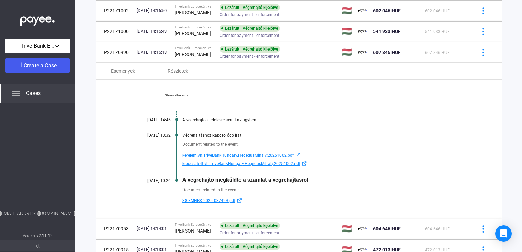
scroll to position [341, 0]
click at [204, 166] on span "kibocsatott.vh.TriveBankHungary.HegedusMihaly.20251002.pdf" at bounding box center [241, 163] width 118 height 8
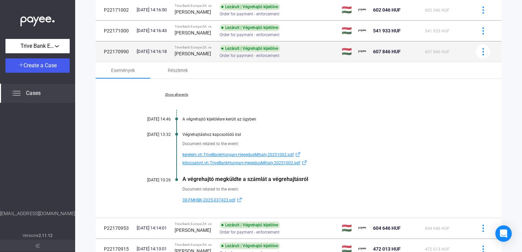
click at [205, 55] on strong "[PERSON_NAME]" at bounding box center [192, 53] width 37 height 5
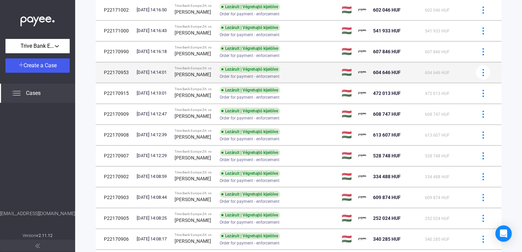
click at [208, 68] on div "Trive Bank Europe Zrt. vs" at bounding box center [194, 68] width 40 height 4
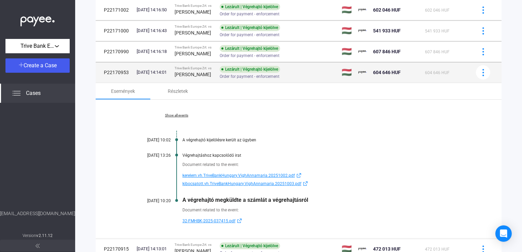
drag, startPoint x: 180, startPoint y: 74, endPoint x: 214, endPoint y: 75, distance: 33.5
click at [214, 75] on div "[PERSON_NAME]" at bounding box center [194, 74] width 40 height 8
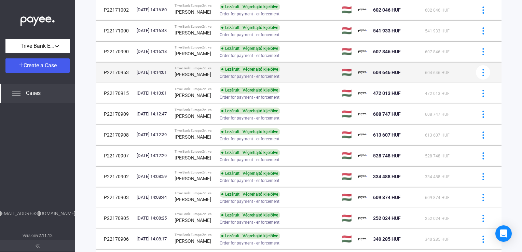
copy strong "[PERSON_NAME]"
click at [214, 68] on div "Trive Bank Europe Zrt. vs" at bounding box center [194, 68] width 40 height 4
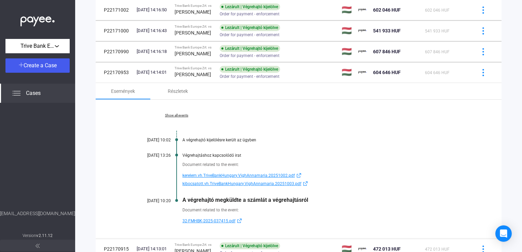
click at [201, 184] on span "kibocsatott.vh.TriveBankHungary.VighAnnamaria.20251003.pdf" at bounding box center [241, 184] width 119 height 8
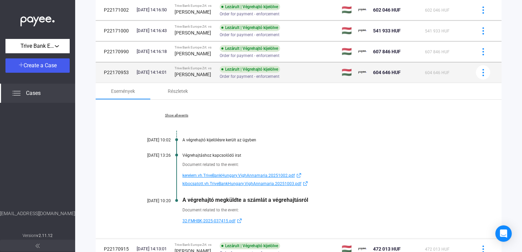
click at [169, 70] on div "[DATE] 14:14:01" at bounding box center [153, 72] width 32 height 7
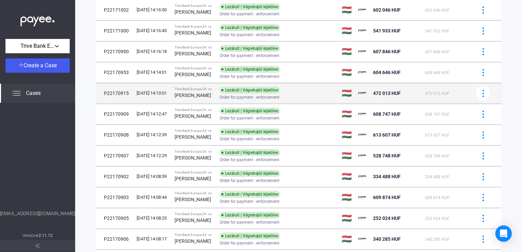
click at [193, 93] on strong "[PERSON_NAME]" at bounding box center [192, 95] width 37 height 5
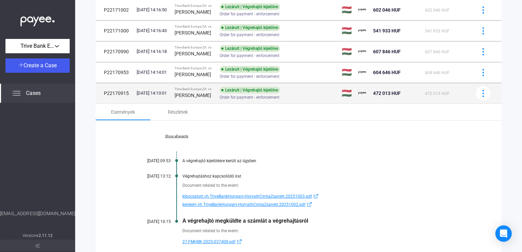
drag, startPoint x: 181, startPoint y: 91, endPoint x: 196, endPoint y: 99, distance: 17.0
click at [196, 99] on div "[PERSON_NAME]" at bounding box center [194, 95] width 40 height 8
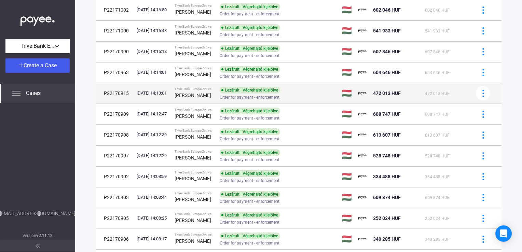
copy strong "[PERSON_NAME]"
click at [217, 90] on td "Trive Bank Europe Zrt. vs [PERSON_NAME]" at bounding box center [194, 93] width 45 height 20
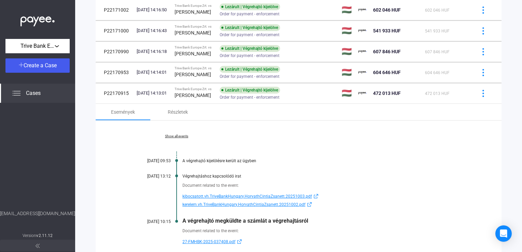
click at [200, 196] on span "kibocsatott.vh.TriveBankHungary.HorvathCintiaZsanett.20251003.pdf" at bounding box center [246, 196] width 129 height 8
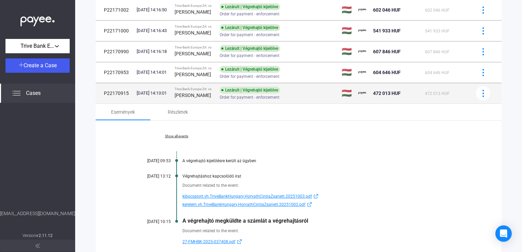
click at [213, 94] on div "[PERSON_NAME]" at bounding box center [194, 95] width 40 height 8
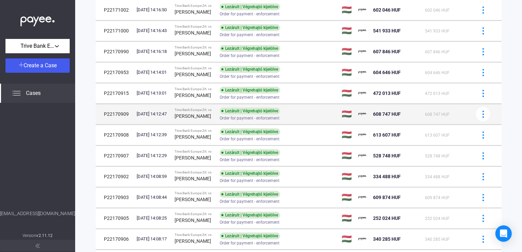
click at [211, 107] on td "Trive Bank Europe Zrt. vs [PERSON_NAME]" at bounding box center [194, 114] width 45 height 20
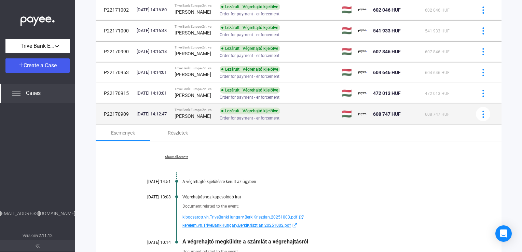
drag, startPoint x: 180, startPoint y: 117, endPoint x: 211, endPoint y: 118, distance: 31.4
click at [211, 118] on div "[PERSON_NAME]" at bounding box center [194, 116] width 40 height 8
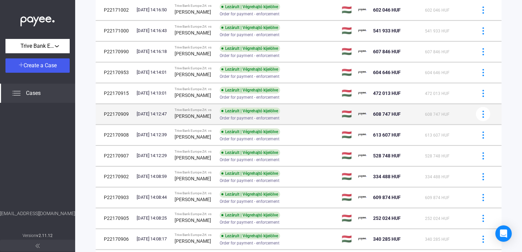
copy strong "[PERSON_NAME]"
click at [214, 116] on div "[PERSON_NAME]" at bounding box center [194, 116] width 40 height 8
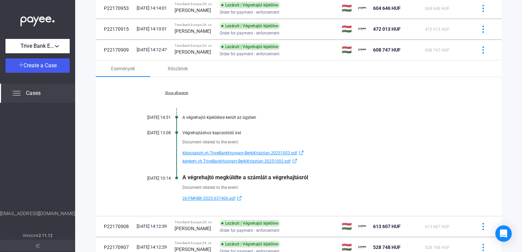
scroll to position [410, 0]
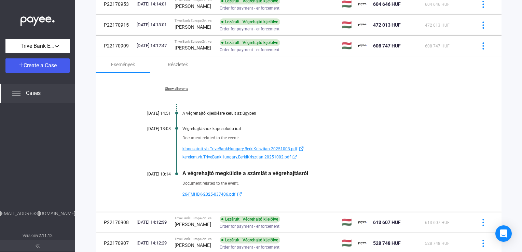
click at [201, 149] on span "kibocsatott.vh.TriveBankHungary.BerkiKrisztian.20251003.pdf" at bounding box center [239, 149] width 115 height 8
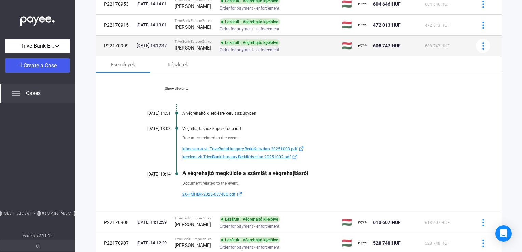
click at [214, 42] on div "Trive Bank Europe Zrt. vs" at bounding box center [194, 42] width 40 height 4
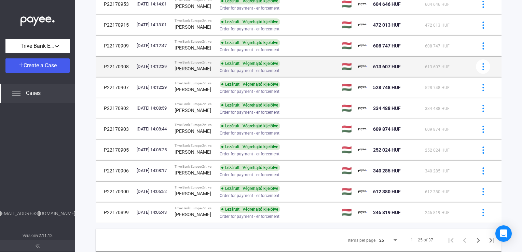
click at [212, 61] on div "Trive Bank Europe Zrt. vs" at bounding box center [194, 62] width 40 height 4
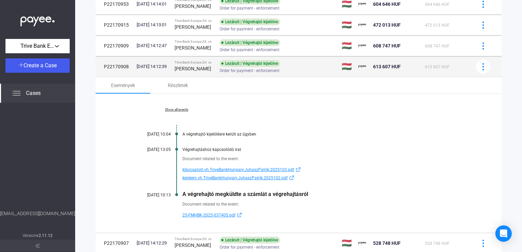
drag, startPoint x: 181, startPoint y: 68, endPoint x: 198, endPoint y: 69, distance: 16.4
click at [198, 69] on strong "[PERSON_NAME]" at bounding box center [192, 68] width 37 height 5
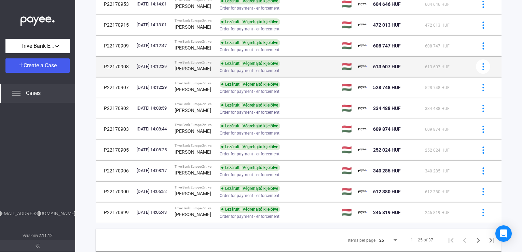
drag, startPoint x: 198, startPoint y: 69, endPoint x: 175, endPoint y: 68, distance: 22.9
click at [172, 68] on td "[DATE] 14:12:39" at bounding box center [153, 66] width 38 height 20
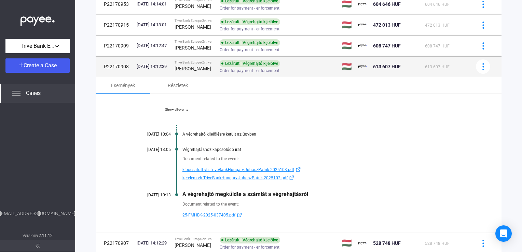
drag, startPoint x: 180, startPoint y: 69, endPoint x: 208, endPoint y: 70, distance: 27.3
click at [208, 70] on strong "[PERSON_NAME]" at bounding box center [192, 68] width 37 height 5
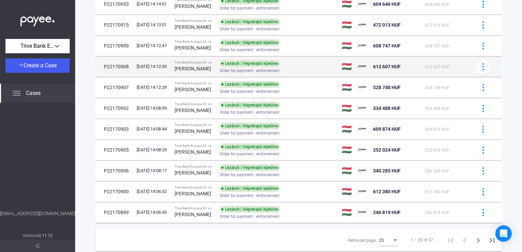
copy strong "[PERSON_NAME]"
click at [214, 70] on div "[PERSON_NAME]" at bounding box center [194, 69] width 40 height 8
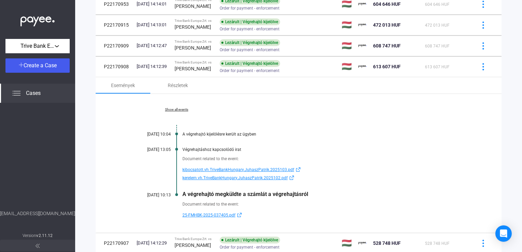
click at [195, 169] on span "kibocsatott.vh.TriveBankHungary.JuhaszPatrik.2025103.pdf" at bounding box center [238, 170] width 112 height 8
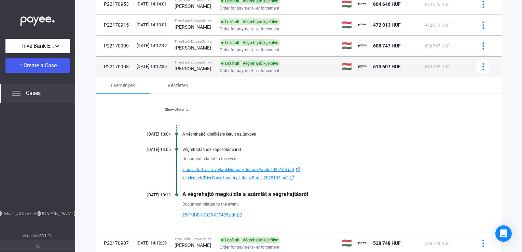
click at [195, 62] on div "Trive Bank Europe Zrt. vs" at bounding box center [194, 62] width 40 height 4
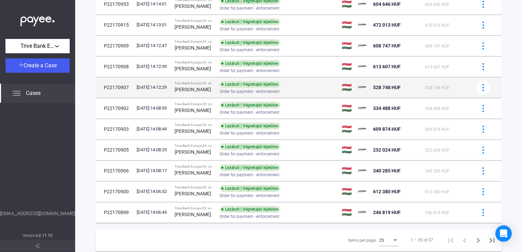
click at [196, 81] on td "Trive Bank Europe Zrt. vs [PERSON_NAME]" at bounding box center [194, 87] width 45 height 20
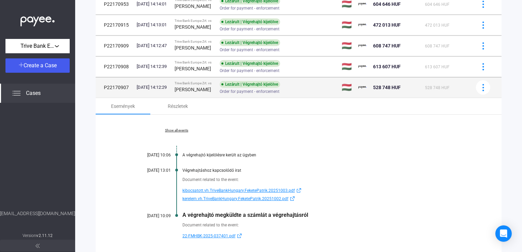
drag, startPoint x: 179, startPoint y: 89, endPoint x: 208, endPoint y: 90, distance: 28.4
click at [208, 90] on td "Trive Bank Europe Zrt. vs [PERSON_NAME]" at bounding box center [194, 87] width 45 height 20
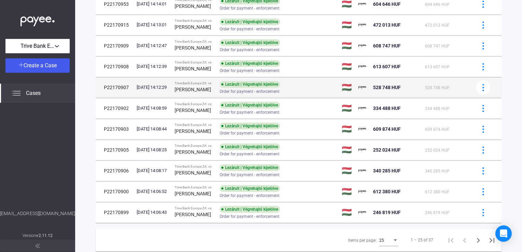
copy strong "[PERSON_NAME]"
click at [239, 85] on div "Lezárult | Végrehajtó kijelölve" at bounding box center [250, 84] width 60 height 7
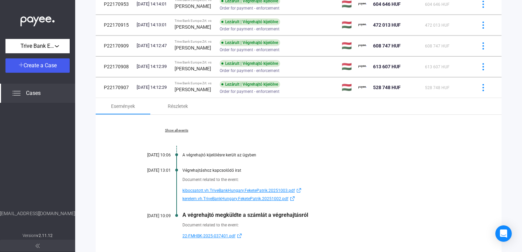
click at [206, 191] on span "kibocsatott.vh.TriveBankHungary.FeketePatrik.20251003.pdf" at bounding box center [238, 190] width 112 height 8
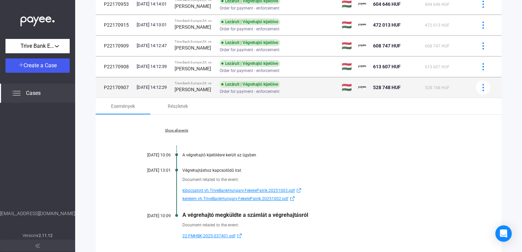
click at [194, 85] on div "[PERSON_NAME]" at bounding box center [194, 89] width 40 height 8
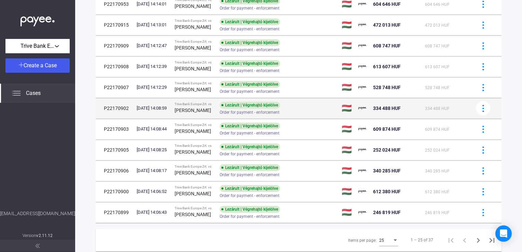
click at [204, 104] on div "Trive Bank Europe Zrt. vs" at bounding box center [194, 104] width 40 height 4
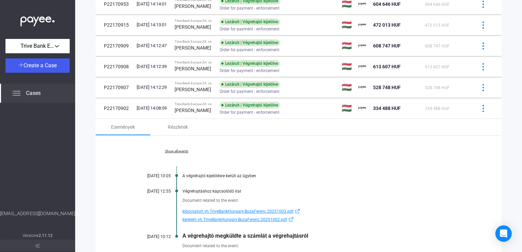
click at [208, 211] on span "kibocsatott.vh.TriveBankHungary.BuzaFerenc.20251003.pdf" at bounding box center [237, 211] width 111 height 8
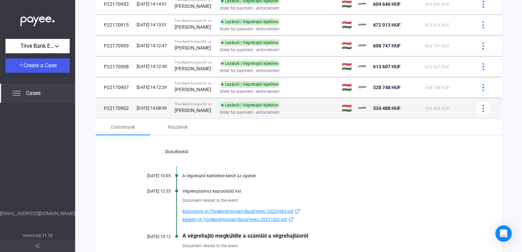
click at [184, 106] on div "Trive Bank Europe Zrt. vs" at bounding box center [194, 104] width 40 height 4
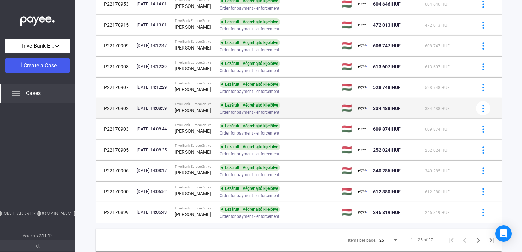
scroll to position [429, 0]
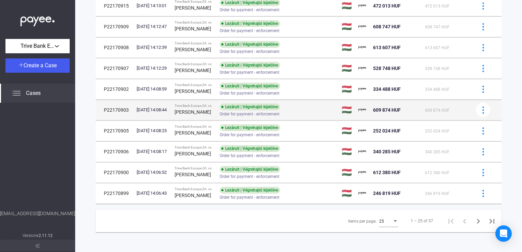
click at [214, 109] on div "[PERSON_NAME]" at bounding box center [194, 112] width 40 height 8
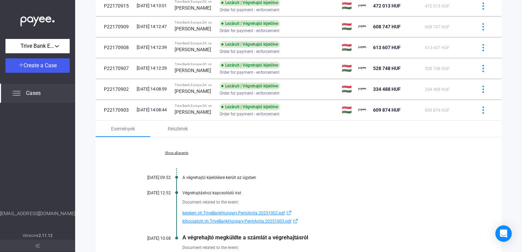
click at [195, 221] on span "kibocsatott.vh.TriveBankHungary.PentiAnita.20251003.pdf" at bounding box center [236, 221] width 109 height 8
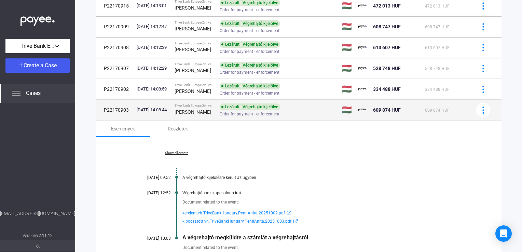
click at [202, 112] on strong "[PERSON_NAME]" at bounding box center [192, 111] width 37 height 5
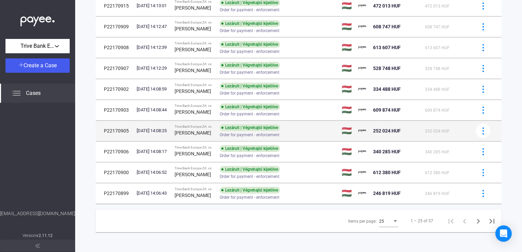
click at [207, 128] on div "Trive Bank Europe Zrt. vs" at bounding box center [194, 127] width 40 height 4
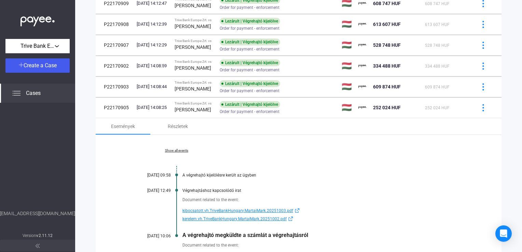
scroll to position [463, 0]
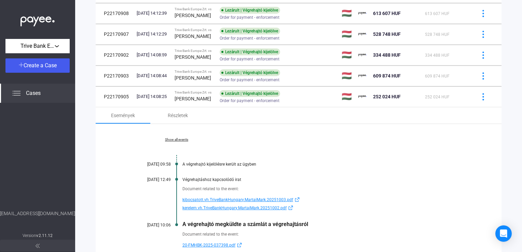
click at [219, 198] on span "kibocsatott.vh.TriveBankHungary.MartaiMark.20251003.pdf" at bounding box center [237, 200] width 111 height 8
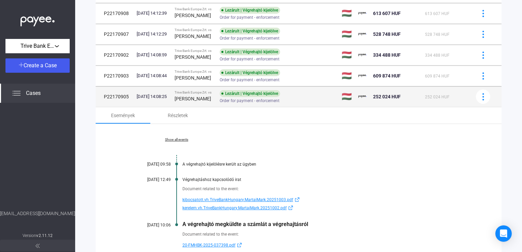
click at [208, 97] on div "[PERSON_NAME]" at bounding box center [194, 99] width 40 height 8
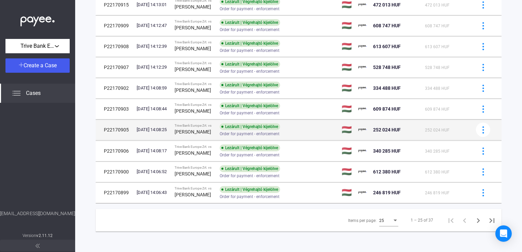
scroll to position [429, 0]
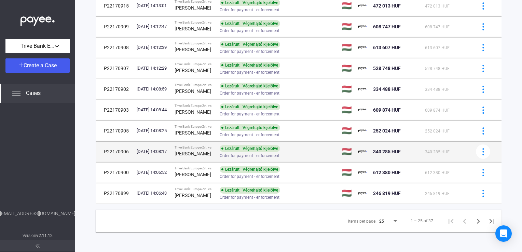
click at [214, 148] on div "Trive Bank Europe Zrt. vs" at bounding box center [194, 147] width 40 height 4
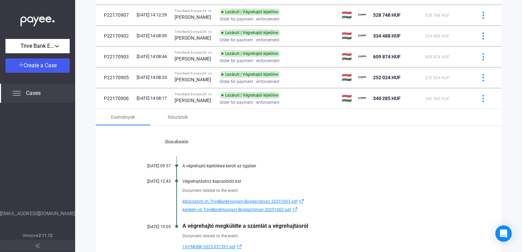
scroll to position [497, 0]
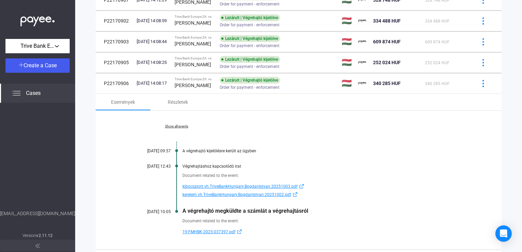
click at [211, 185] on span "kibocsatott.vh.TriveBankHungary.BogdanIstvan.20251003.pdf" at bounding box center [239, 186] width 115 height 8
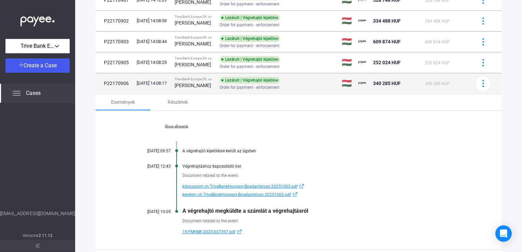
click at [184, 83] on strong "[PERSON_NAME]" at bounding box center [192, 85] width 37 height 5
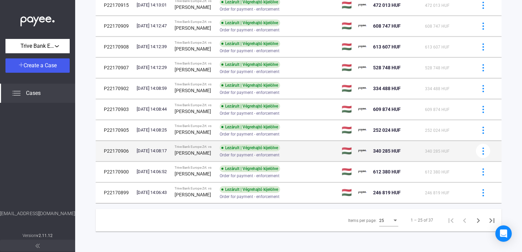
scroll to position [429, 0]
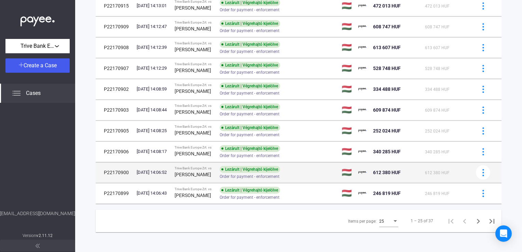
click at [201, 172] on strong "[PERSON_NAME]" at bounding box center [192, 174] width 37 height 5
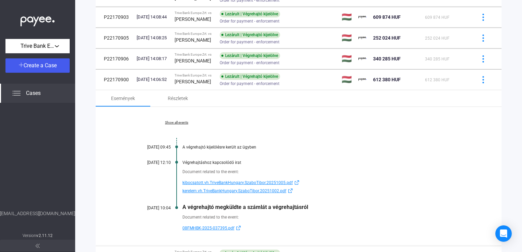
scroll to position [531, 0]
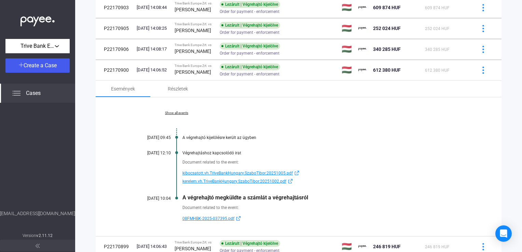
click at [205, 172] on span "kibocsatott.vh.TriveBankHungary.SzaboTibor.20251005.pdf" at bounding box center [237, 173] width 110 height 8
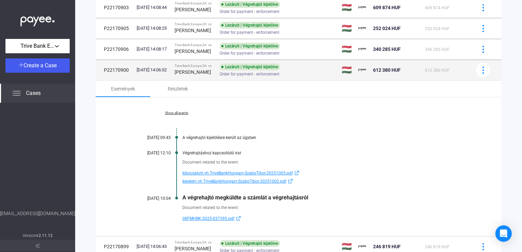
drag, startPoint x: 180, startPoint y: 70, endPoint x: 206, endPoint y: 72, distance: 26.0
click at [206, 72] on div "[PERSON_NAME]" at bounding box center [194, 72] width 40 height 8
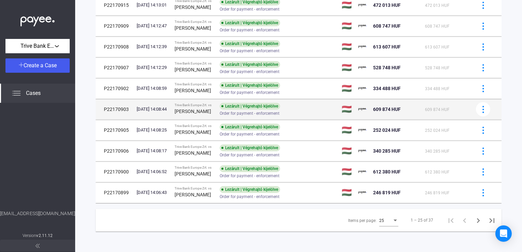
scroll to position [429, 0]
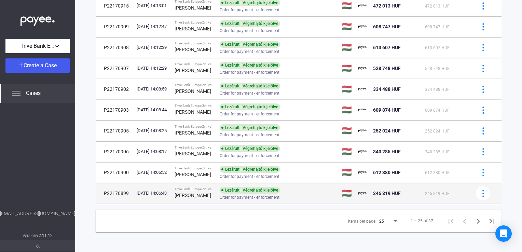
click at [205, 193] on div "[PERSON_NAME]" at bounding box center [194, 195] width 40 height 8
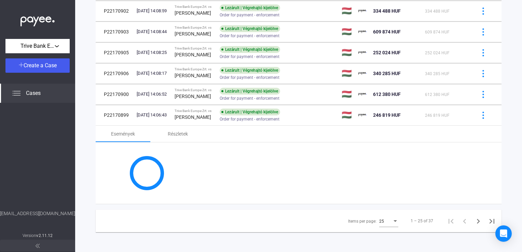
scroll to position [531, 0]
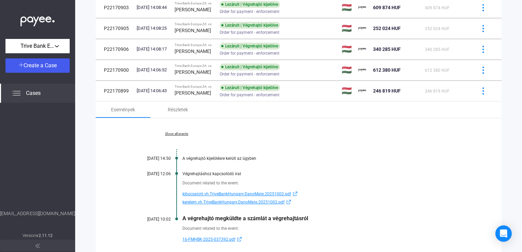
click at [208, 192] on span "kibocsatott.vh.TriveBankHungary.DanoMate.20251002.pdf" at bounding box center [236, 194] width 109 height 8
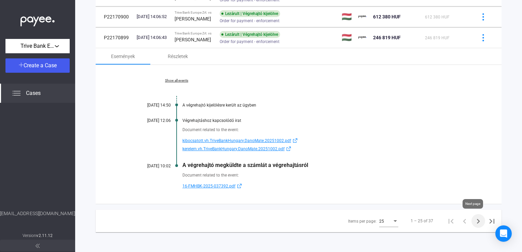
click at [473, 221] on icon "Next page" at bounding box center [478, 221] width 10 height 10
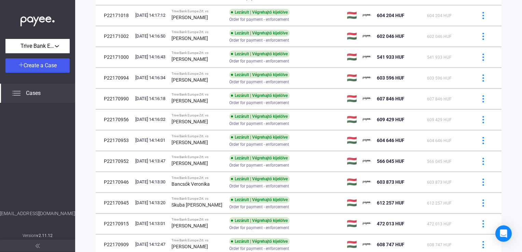
scroll to position [429, 0]
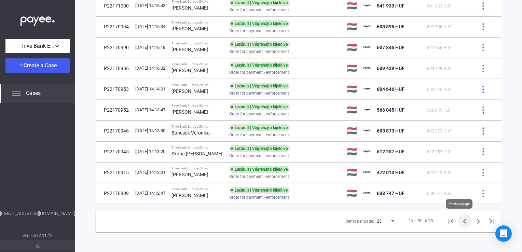
click at [460, 221] on icon "Previous page" at bounding box center [465, 221] width 10 height 10
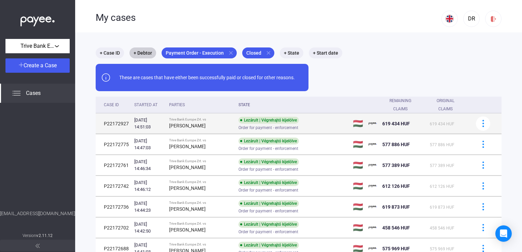
click at [232, 124] on td "Trive Bank Europe Zrt. vs [PERSON_NAME]" at bounding box center [201, 123] width 70 height 20
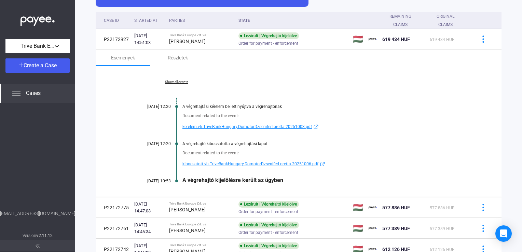
scroll to position [68, 0]
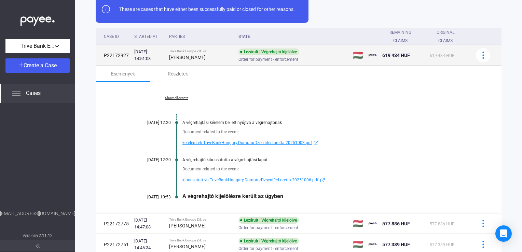
drag, startPoint x: 177, startPoint y: 52, endPoint x: 191, endPoint y: 61, distance: 16.6
click at [191, 60] on strong "[PERSON_NAME]" at bounding box center [187, 57] width 37 height 5
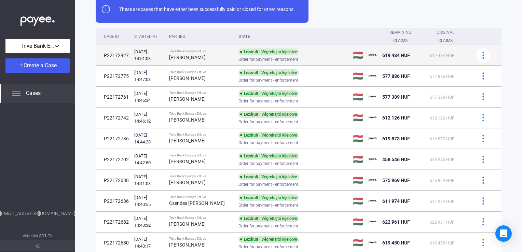
click at [206, 55] on strong "[PERSON_NAME]" at bounding box center [187, 57] width 37 height 5
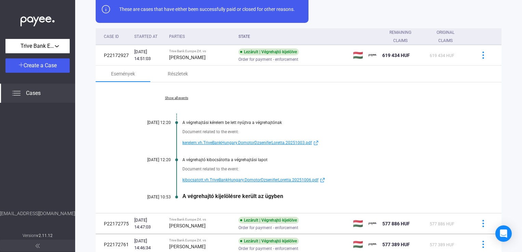
click at [210, 180] on span "kibocsatott.vh.TriveBankHungary.DomotorDzseniferLoretta.20251006.pdf" at bounding box center [250, 180] width 136 height 8
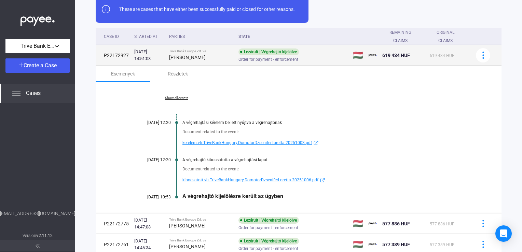
click at [206, 55] on strong "[PERSON_NAME]" at bounding box center [187, 57] width 37 height 5
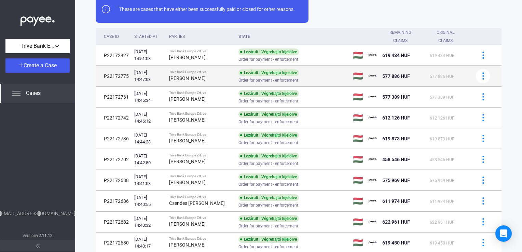
click at [209, 76] on div "[PERSON_NAME]" at bounding box center [201, 78] width 64 height 8
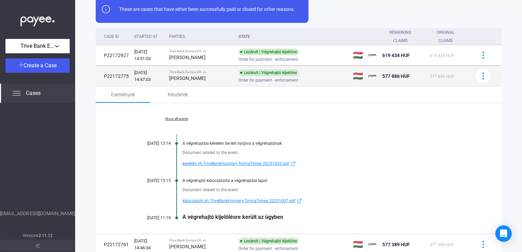
drag, startPoint x: 177, startPoint y: 78, endPoint x: 204, endPoint y: 79, distance: 27.0
click at [204, 79] on strong "[PERSON_NAME]" at bounding box center [187, 77] width 37 height 5
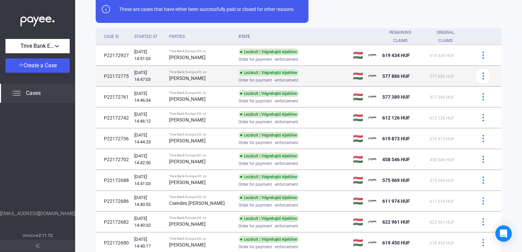
click at [197, 79] on strong "[PERSON_NAME]" at bounding box center [187, 77] width 37 height 5
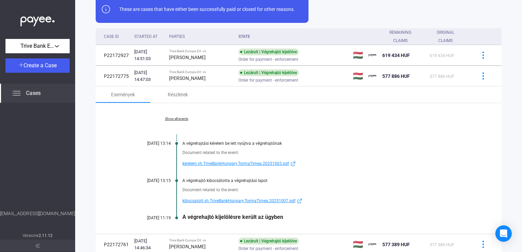
click at [202, 199] on span "kibocsatott.vh.TriveBankHungary.TormaTimea.20251007.pdf" at bounding box center [238, 201] width 113 height 8
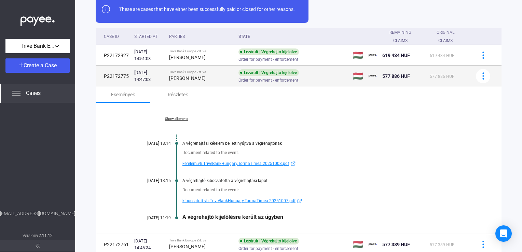
click at [221, 78] on div "[PERSON_NAME]" at bounding box center [201, 78] width 64 height 8
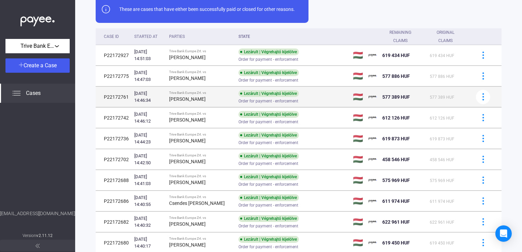
click at [217, 93] on div "Trive Bank Europe Zrt. vs" at bounding box center [201, 93] width 64 height 4
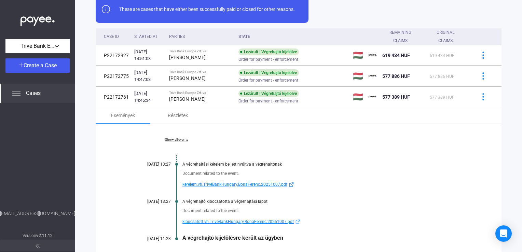
click at [209, 222] on span "kibocsatott.vh.TriveBankHungary.BonaFerenc.20251007.pdf" at bounding box center [237, 222] width 111 height 8
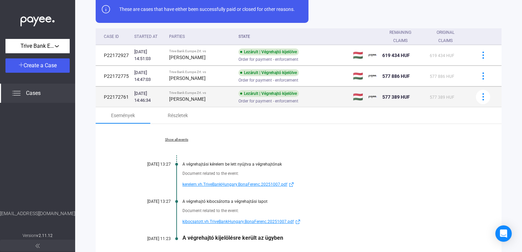
click at [213, 96] on div "[PERSON_NAME]" at bounding box center [201, 99] width 64 height 8
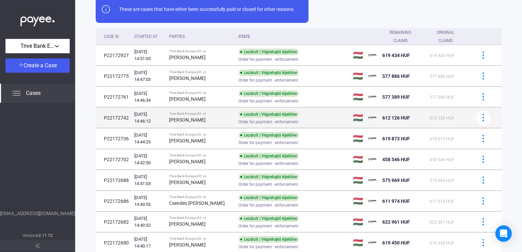
click at [208, 119] on div "[PERSON_NAME]" at bounding box center [201, 120] width 64 height 8
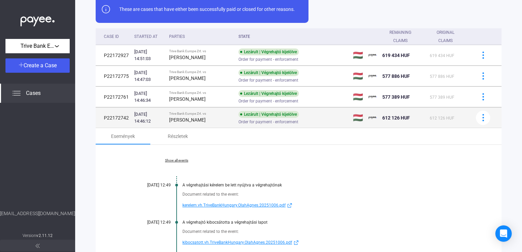
drag, startPoint x: 178, startPoint y: 120, endPoint x: 201, endPoint y: 122, distance: 23.6
click at [201, 122] on div "[PERSON_NAME]" at bounding box center [201, 120] width 64 height 8
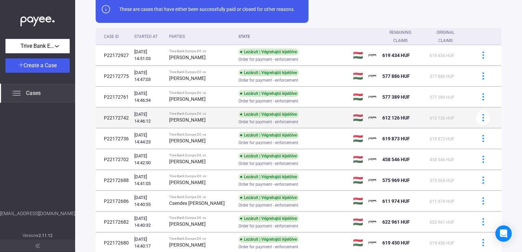
click at [207, 118] on div "[PERSON_NAME]" at bounding box center [201, 120] width 64 height 8
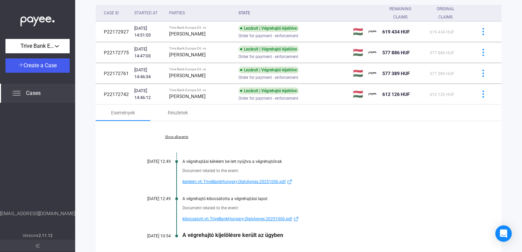
scroll to position [102, 0]
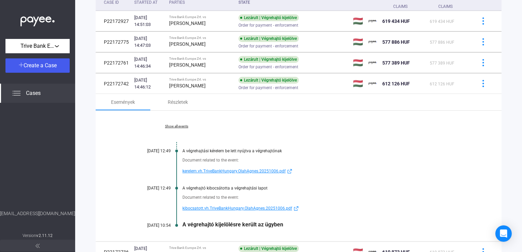
click at [197, 207] on span "kibocsatott.vh.TriveBankHungary.OlahAgnes.20251006.pdf" at bounding box center [237, 208] width 110 height 8
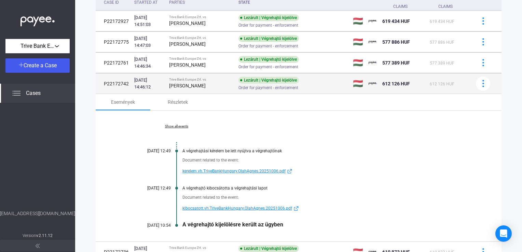
click at [198, 82] on div "[PERSON_NAME]" at bounding box center [201, 86] width 64 height 8
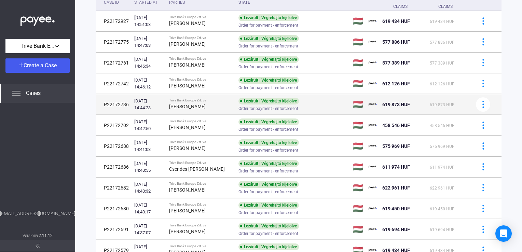
click at [201, 99] on div "Trive Bank Europe Zrt. vs" at bounding box center [201, 100] width 64 height 4
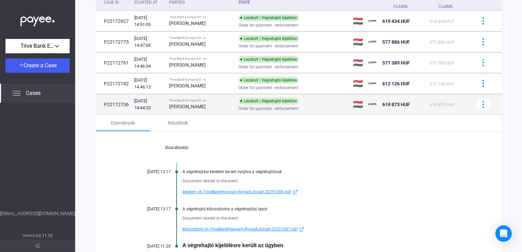
drag, startPoint x: 177, startPoint y: 106, endPoint x: 209, endPoint y: 107, distance: 31.8
click at [209, 107] on div "[PERSON_NAME]" at bounding box center [201, 106] width 64 height 8
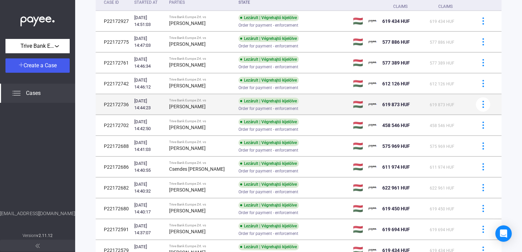
click at [220, 103] on div "[PERSON_NAME]" at bounding box center [201, 106] width 64 height 8
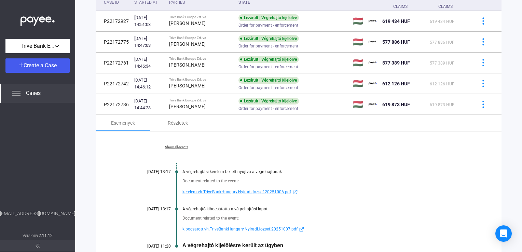
click at [208, 227] on span "kibocsatott.vh.TriveBankHungary.NyiradiJozsef.20251007.pdf" at bounding box center [239, 229] width 115 height 8
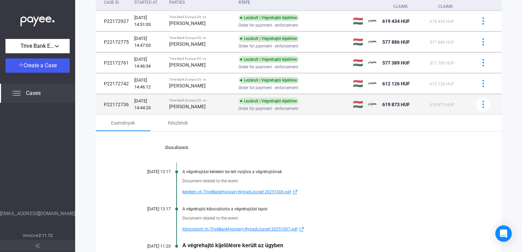
click at [219, 99] on div "Trive Bank Europe Zrt. vs" at bounding box center [201, 100] width 64 height 4
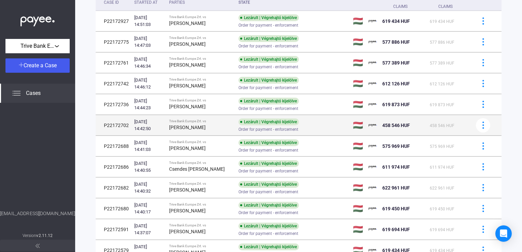
click at [199, 125] on strong "[PERSON_NAME]" at bounding box center [187, 127] width 37 height 5
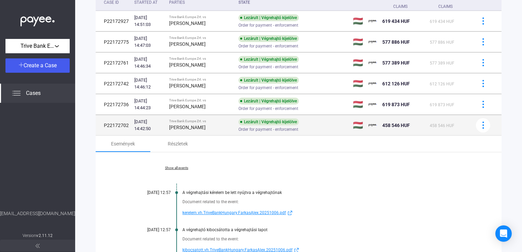
drag, startPoint x: 176, startPoint y: 127, endPoint x: 201, endPoint y: 128, distance: 24.9
click at [201, 128] on td "Trive Bank Europe Zrt. vs [PERSON_NAME]" at bounding box center [201, 125] width 70 height 20
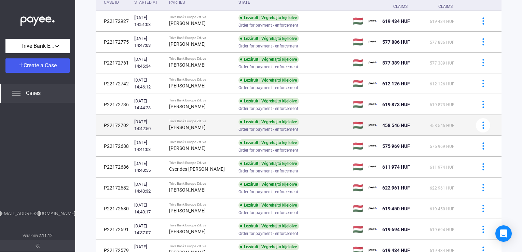
click at [223, 126] on div "[PERSON_NAME]" at bounding box center [201, 127] width 64 height 8
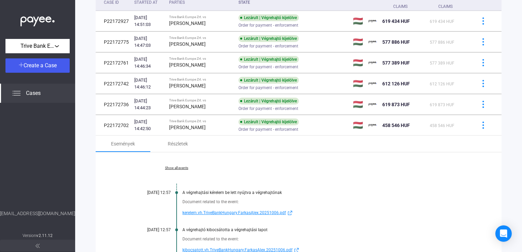
scroll to position [137, 0]
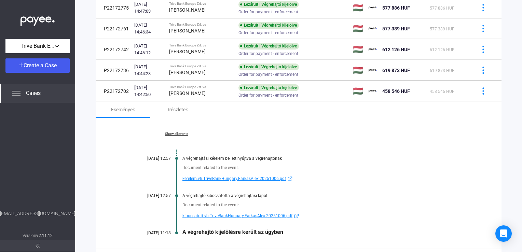
click at [202, 215] on span "kibocsatott.vh.TriveBankHungary.FarkasAlex.20251006.pdf" at bounding box center [237, 216] width 110 height 8
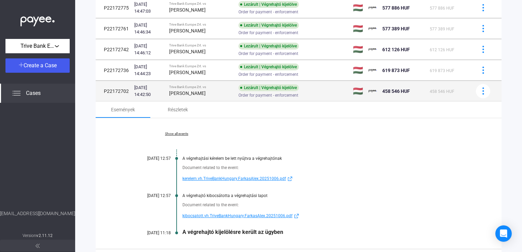
click at [238, 92] on span "Order for payment - enforcement" at bounding box center [268, 95] width 60 height 8
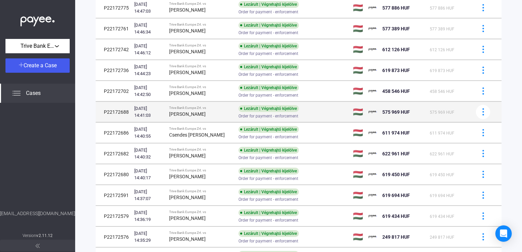
click at [232, 115] on td "Trive Bank Europe Zrt. vs [PERSON_NAME]" at bounding box center [201, 112] width 70 height 20
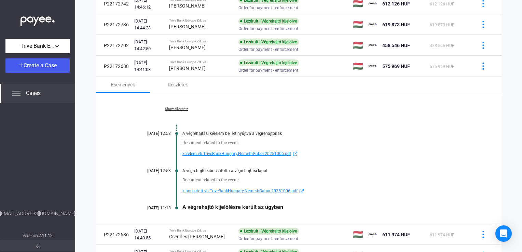
scroll to position [171, 0]
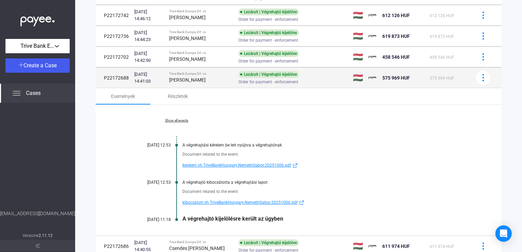
drag, startPoint x: 177, startPoint y: 81, endPoint x: 207, endPoint y: 83, distance: 30.1
click at [207, 83] on div "[PERSON_NAME]" at bounding box center [201, 80] width 64 height 8
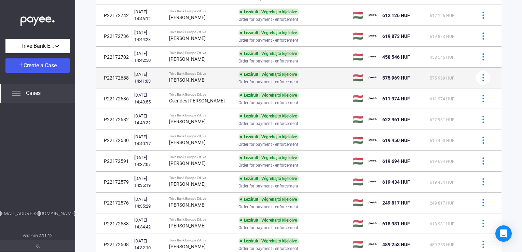
click at [229, 76] on div "[PERSON_NAME]" at bounding box center [201, 80] width 64 height 8
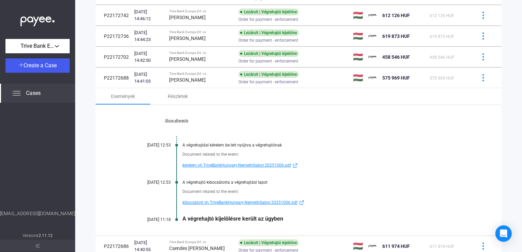
click at [221, 200] on span "kibocsatott.vh.TriveBankHungary.NemethGabor.20251006.pdf" at bounding box center [239, 202] width 115 height 8
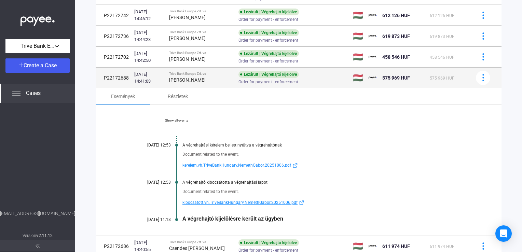
click at [187, 73] on div "Trive Bank Europe Zrt. vs" at bounding box center [201, 74] width 64 height 4
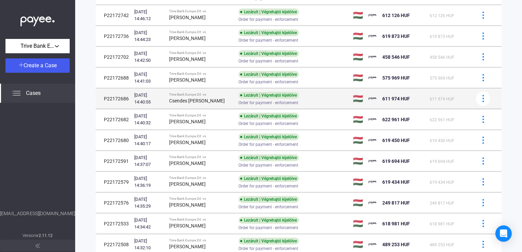
click at [193, 95] on div "Trive Bank Europe Zrt. vs" at bounding box center [201, 95] width 64 height 4
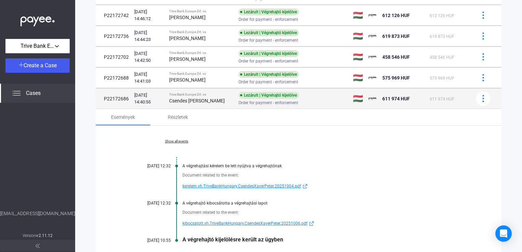
drag, startPoint x: 177, startPoint y: 100, endPoint x: 220, endPoint y: 100, distance: 42.7
click at [220, 100] on strong "Csendes [PERSON_NAME]" at bounding box center [197, 100] width 56 height 5
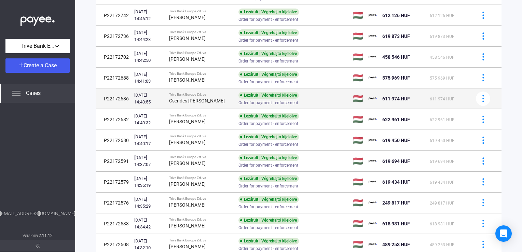
click at [228, 95] on div "Trive Bank Europe Zrt. vs" at bounding box center [201, 95] width 64 height 4
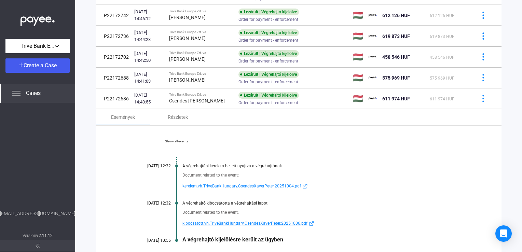
click at [208, 222] on span "kibocsatott.vh.TriveBankHungary.CsendesXaverPeter.20251006.pdf" at bounding box center [244, 223] width 125 height 8
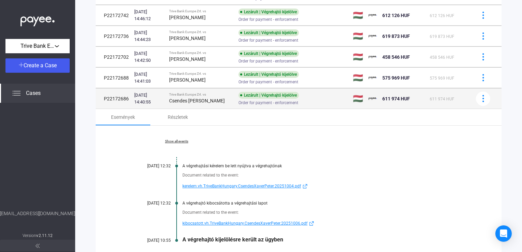
click at [214, 97] on div "Csendes [PERSON_NAME]" at bounding box center [201, 101] width 64 height 8
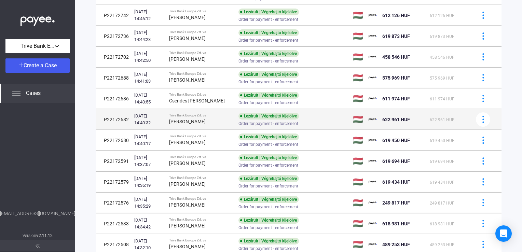
drag, startPoint x: 177, startPoint y: 122, endPoint x: 226, endPoint y: 123, distance: 49.2
click at [226, 123] on div "[PERSON_NAME]" at bounding box center [201, 121] width 64 height 8
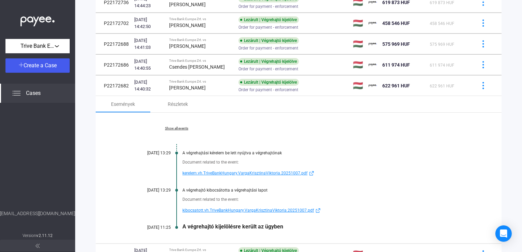
scroll to position [205, 0]
click at [215, 210] on span "kibocsatott.vh.TriveBankHungary.VargaKrisztinaViktoria.20251007.pdf" at bounding box center [247, 210] width 131 height 8
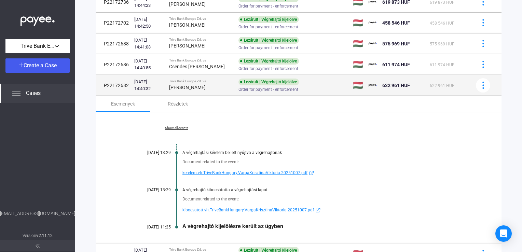
click at [225, 81] on div "Trive Bank Europe Zrt. vs" at bounding box center [201, 81] width 64 height 4
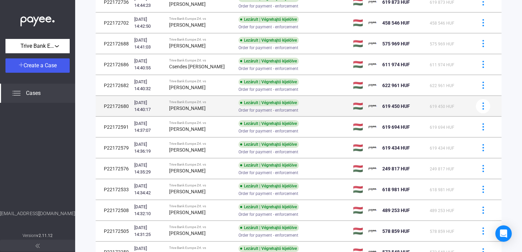
click at [217, 104] on div "[PERSON_NAME]" at bounding box center [201, 108] width 64 height 8
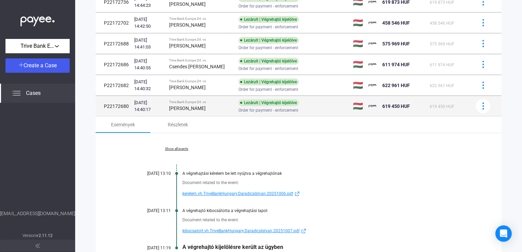
drag, startPoint x: 177, startPoint y: 107, endPoint x: 209, endPoint y: 108, distance: 32.1
click at [209, 108] on div "[PERSON_NAME]" at bounding box center [201, 108] width 64 height 8
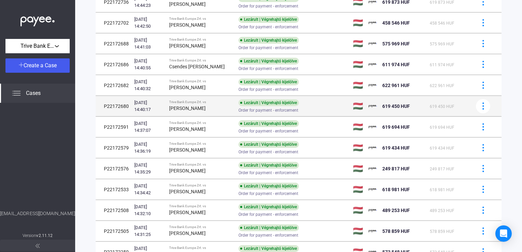
click at [224, 105] on div "[PERSON_NAME]" at bounding box center [201, 108] width 64 height 8
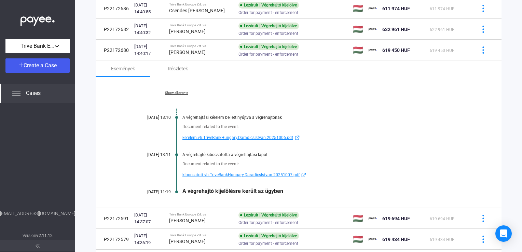
scroll to position [273, 0]
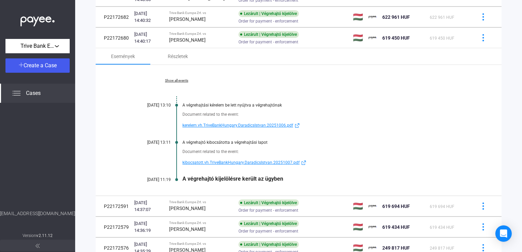
click at [206, 160] on span "kibocsatott.vh.TriveBankHungary.DaradicsIstvan.20251007.pdf" at bounding box center [240, 162] width 117 height 8
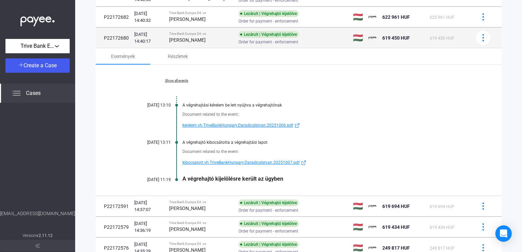
click at [201, 40] on strong "[PERSON_NAME]" at bounding box center [187, 39] width 37 height 5
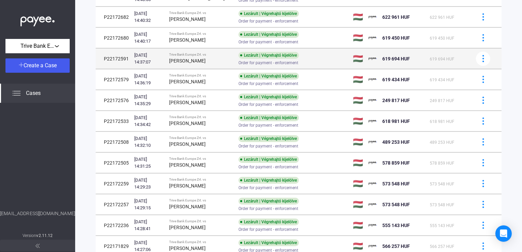
click at [206, 62] on strong "[PERSON_NAME]" at bounding box center [187, 60] width 37 height 5
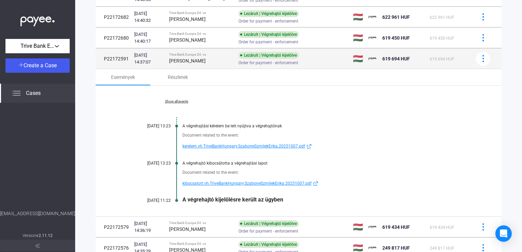
drag, startPoint x: 176, startPoint y: 60, endPoint x: 223, endPoint y: 60, distance: 47.1
click at [223, 60] on td "Trive Bank Europe Zrt. vs [PERSON_NAME]" at bounding box center [201, 58] width 70 height 20
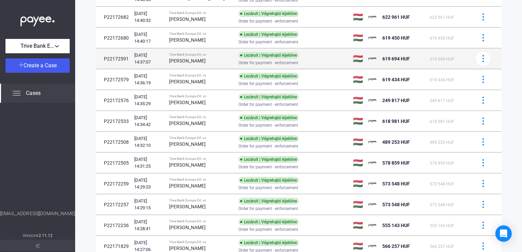
click at [229, 58] on div "[PERSON_NAME]" at bounding box center [201, 61] width 64 height 8
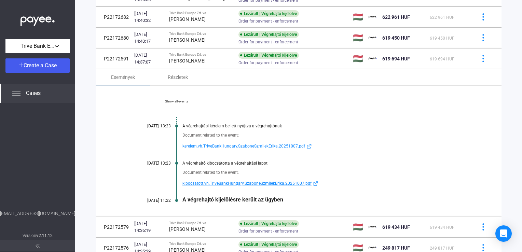
click at [221, 183] on span "kibocsatott.vh.TriveBankHungary.SzaboneSzmilekErika.20251007.pdf" at bounding box center [246, 183] width 129 height 8
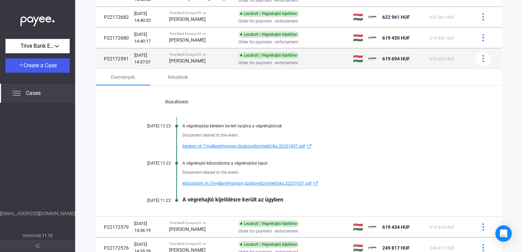
click at [209, 54] on div "Trive Bank Europe Zrt. vs" at bounding box center [201, 55] width 64 height 4
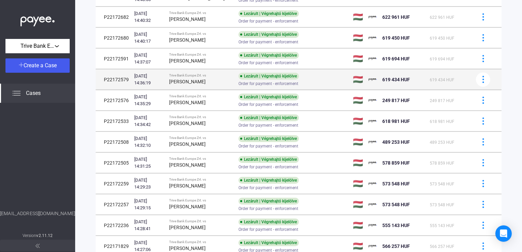
click at [213, 76] on div "Trive Bank Europe Zrt. vs" at bounding box center [201, 75] width 64 height 4
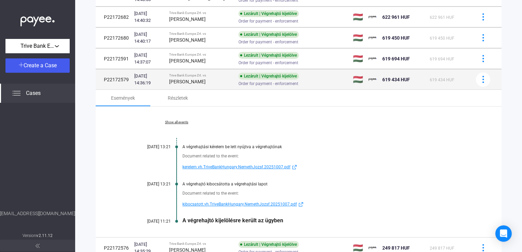
drag, startPoint x: 177, startPoint y: 81, endPoint x: 210, endPoint y: 81, distance: 32.4
click at [210, 81] on div "[PERSON_NAME]" at bounding box center [201, 82] width 64 height 8
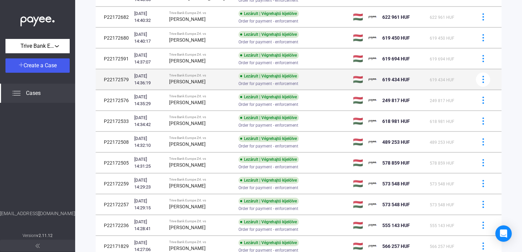
click at [225, 76] on div "Trive Bank Europe Zrt. vs" at bounding box center [201, 75] width 64 height 4
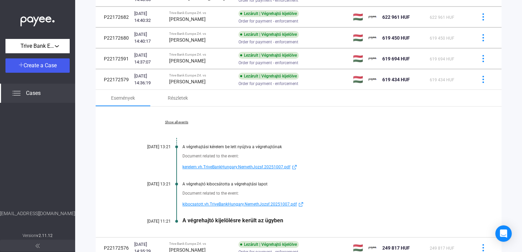
click at [204, 201] on span "kibocsatott.vh.TriveBankHungary.NemethJozsf.20251007.pdf" at bounding box center [239, 204] width 114 height 8
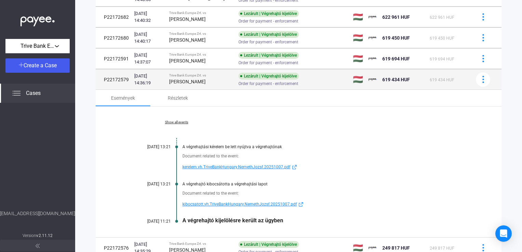
click at [203, 81] on strong "[PERSON_NAME]" at bounding box center [187, 81] width 37 height 5
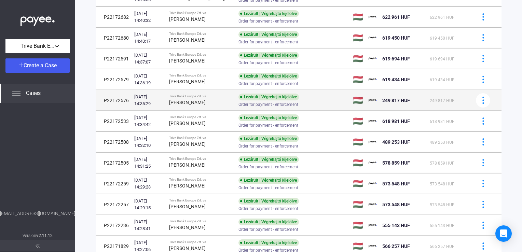
click at [204, 102] on div "[PERSON_NAME]" at bounding box center [201, 102] width 64 height 8
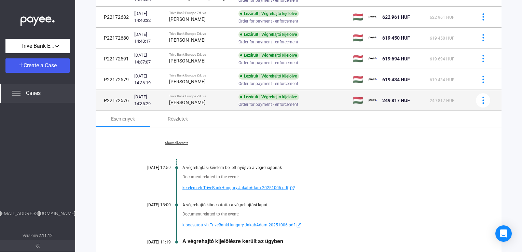
drag, startPoint x: 177, startPoint y: 101, endPoint x: 202, endPoint y: 103, distance: 25.0
click at [202, 103] on strong "[PERSON_NAME]" at bounding box center [187, 102] width 37 height 5
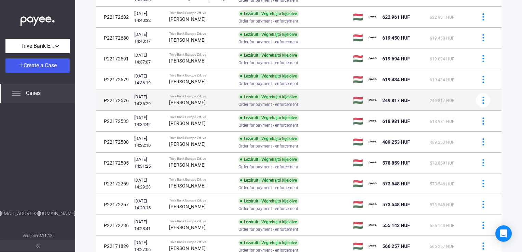
click at [233, 103] on td "Trive Bank Europe Zrt. vs [PERSON_NAME]" at bounding box center [201, 100] width 70 height 20
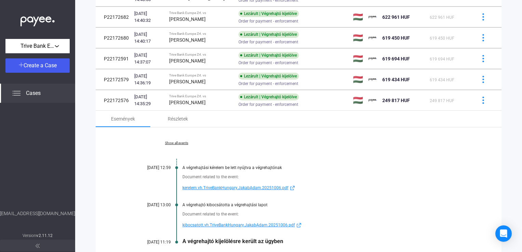
click at [201, 222] on span "kibocsatott.vh.TriveBankHungary.JakabAdam.20251006.pdf" at bounding box center [238, 225] width 112 height 8
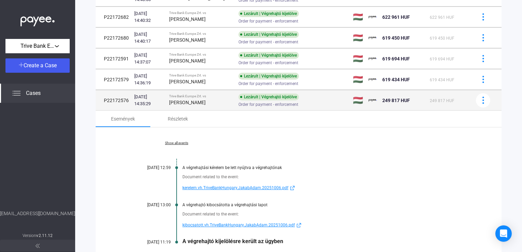
click at [197, 96] on div "Trive Bank Europe Zrt. vs" at bounding box center [201, 96] width 64 height 4
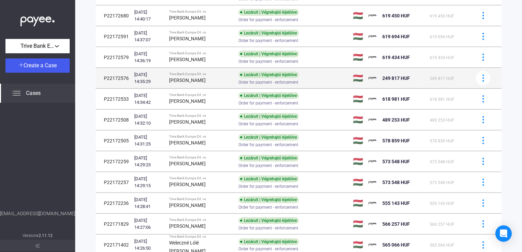
scroll to position [307, 0]
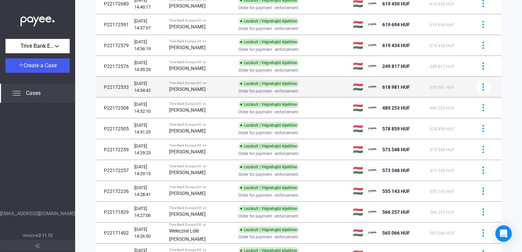
click at [199, 88] on strong "[PERSON_NAME]" at bounding box center [187, 88] width 37 height 5
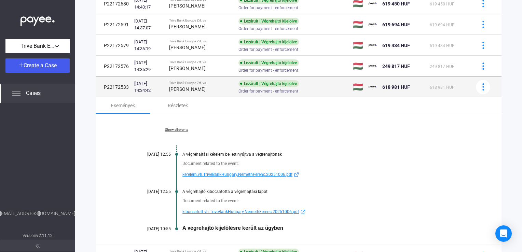
drag, startPoint x: 176, startPoint y: 88, endPoint x: 211, endPoint y: 88, distance: 35.2
click at [211, 88] on td "Trive Bank Europe Zrt. vs [PERSON_NAME]" at bounding box center [201, 87] width 70 height 20
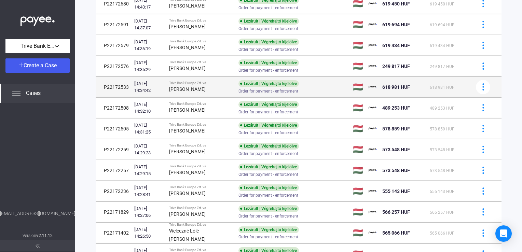
click at [218, 87] on div "[PERSON_NAME]" at bounding box center [201, 89] width 64 height 8
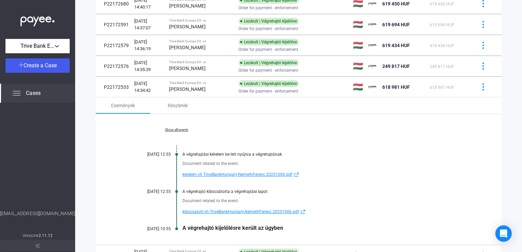
click at [202, 210] on span "kibocsatott.vh.TriveBankHungary.NemethFerenc.20251006.pdf" at bounding box center [240, 212] width 116 height 8
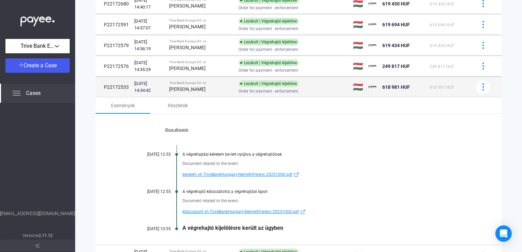
click at [196, 78] on td "Trive Bank Europe Zrt. vs [PERSON_NAME]" at bounding box center [201, 87] width 70 height 20
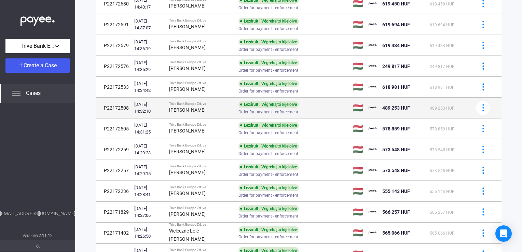
click at [202, 108] on strong "[PERSON_NAME]" at bounding box center [187, 109] width 37 height 5
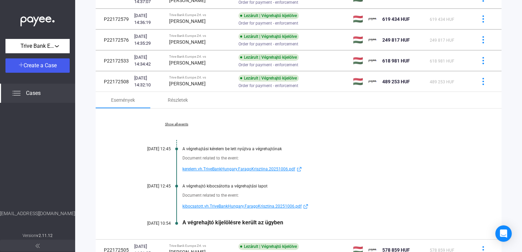
scroll to position [341, 0]
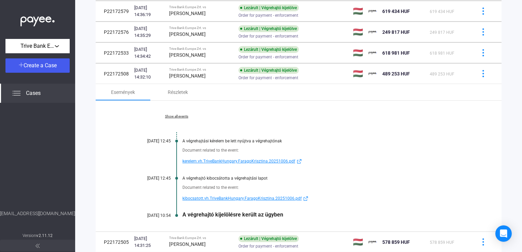
click at [215, 197] on span "kibocsatott.vh.TriveBankHungary.FaragoKrisztina.20251006.pdf" at bounding box center [241, 198] width 119 height 8
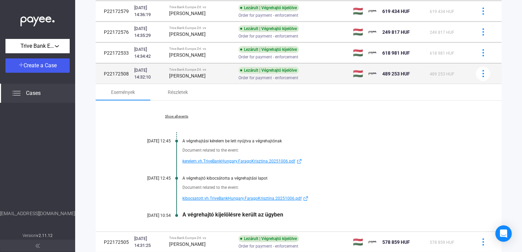
click at [217, 68] on div "Trive Bank Europe Zrt. vs" at bounding box center [201, 70] width 64 height 4
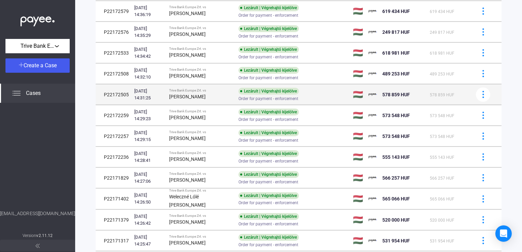
click at [217, 86] on td "Trive Bank Europe Zrt. vs [PERSON_NAME]" at bounding box center [201, 94] width 70 height 20
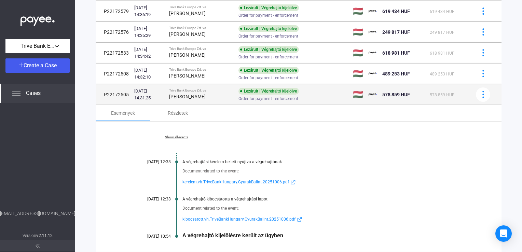
drag, startPoint x: 177, startPoint y: 95, endPoint x: 204, endPoint y: 97, distance: 27.0
click at [204, 97] on strong "[PERSON_NAME]" at bounding box center [187, 96] width 37 height 5
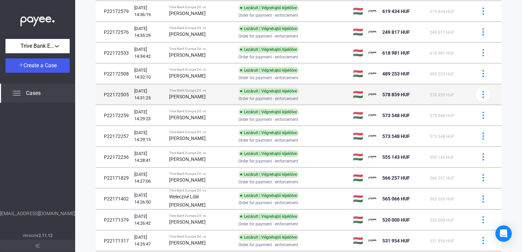
click at [209, 88] on div "Trive Bank Europe Zrt. vs" at bounding box center [201, 90] width 64 height 4
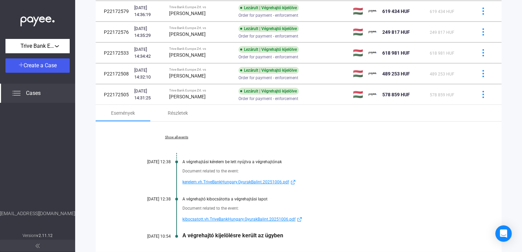
click at [209, 215] on span "kibocsatott.vh.TriveBankHungary.GyurakBalint.20251006.pdf" at bounding box center [238, 219] width 113 height 8
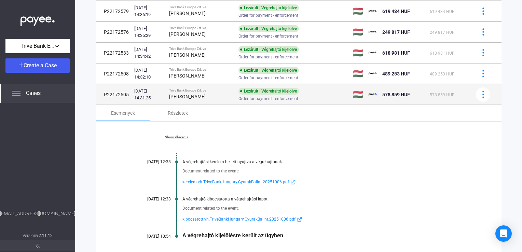
click at [202, 93] on div "[PERSON_NAME]" at bounding box center [201, 97] width 64 height 8
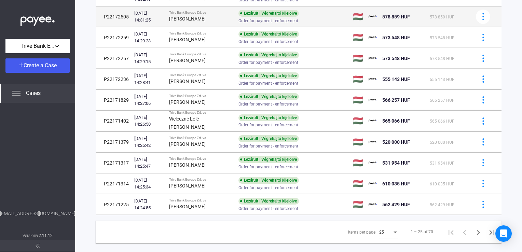
scroll to position [429, 0]
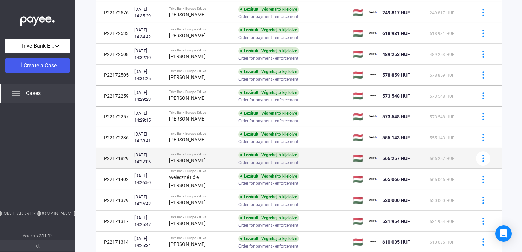
scroll to position [327, 0]
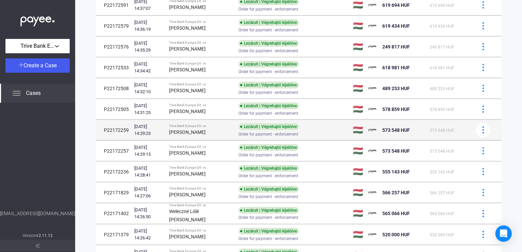
click at [177, 132] on strong "[PERSON_NAME]" at bounding box center [187, 131] width 37 height 5
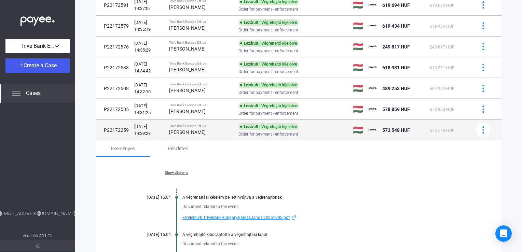
drag, startPoint x: 177, startPoint y: 130, endPoint x: 206, endPoint y: 130, distance: 29.7
click at [206, 130] on div "[PERSON_NAME]" at bounding box center [201, 132] width 64 height 8
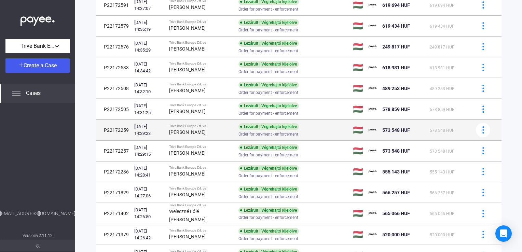
click at [230, 132] on div "[PERSON_NAME]" at bounding box center [201, 132] width 64 height 8
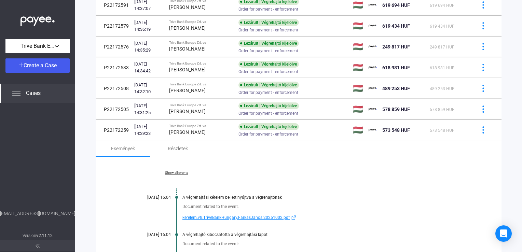
scroll to position [361, 0]
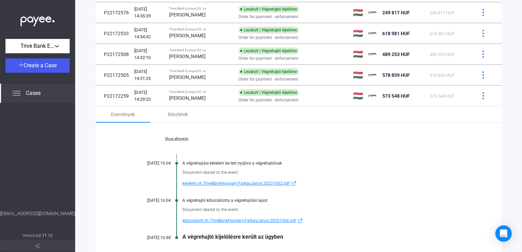
click at [206, 220] on span "kibocsatott.vh.TriveBankHungary.FarkasJanos.20251006.pdf" at bounding box center [239, 220] width 114 height 8
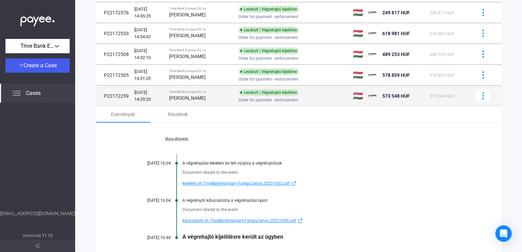
click at [200, 91] on div "Trive Bank Europe Zrt. vs" at bounding box center [201, 92] width 64 height 4
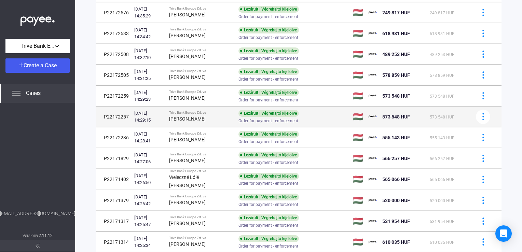
click at [206, 111] on div "Trive Bank Europe Zrt. vs" at bounding box center [201, 113] width 64 height 4
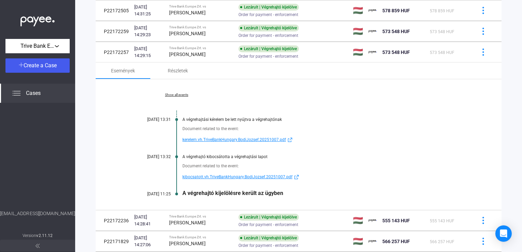
scroll to position [429, 0]
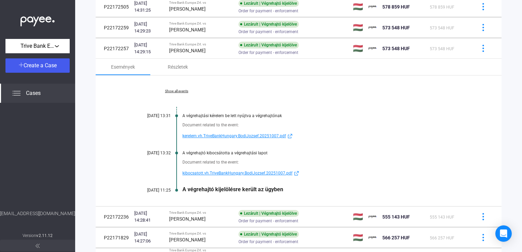
click at [202, 170] on span "kibocsatott.vh.TriveBankHungary.BodiJozsef.20251007.pdf" at bounding box center [237, 173] width 110 height 8
click at [210, 171] on span "kibocsatott.vh.TriveBankHungary.BodiJozsef.20251007.pdf" at bounding box center [237, 173] width 110 height 8
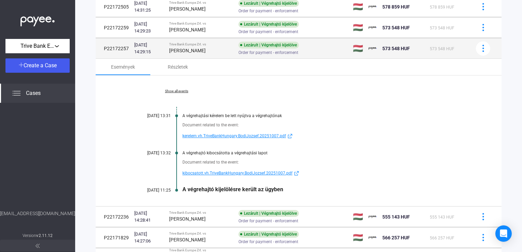
click at [191, 51] on strong "[PERSON_NAME]" at bounding box center [187, 50] width 37 height 5
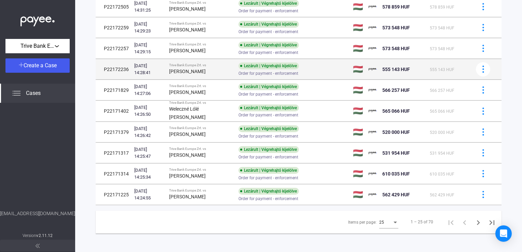
click at [198, 69] on strong "[PERSON_NAME]" at bounding box center [187, 71] width 37 height 5
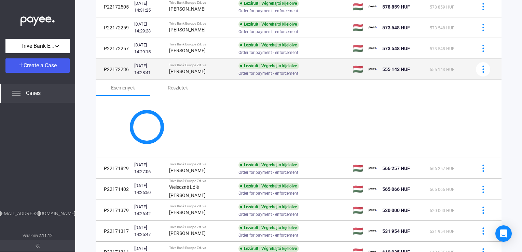
drag, startPoint x: 176, startPoint y: 71, endPoint x: 211, endPoint y: 71, distance: 35.2
click at [211, 71] on td "Trive Bank Europe Zrt. vs [PERSON_NAME]" at bounding box center [201, 69] width 70 height 20
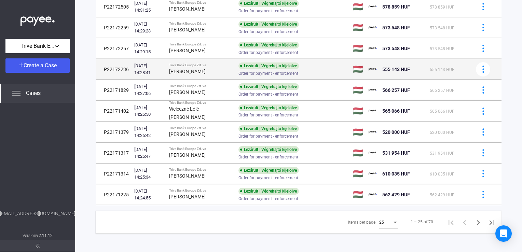
click at [224, 71] on div "[PERSON_NAME]" at bounding box center [201, 71] width 64 height 8
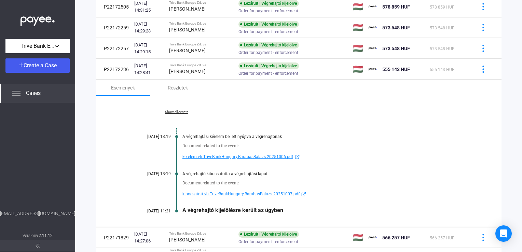
click at [204, 193] on span "kibocsatott.vh.TriveBankHungary.BarabasBalazs.20251007.pdf" at bounding box center [240, 194] width 117 height 8
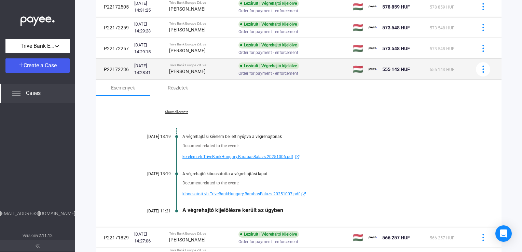
click at [216, 64] on div "Trive Bank Europe Zrt. vs" at bounding box center [201, 65] width 64 height 4
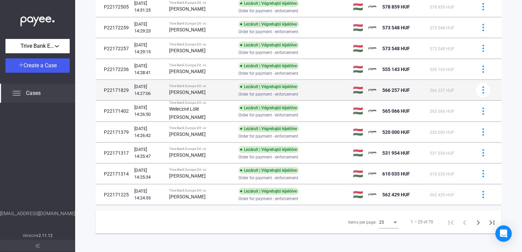
click at [214, 88] on div "[PERSON_NAME]" at bounding box center [201, 92] width 64 height 8
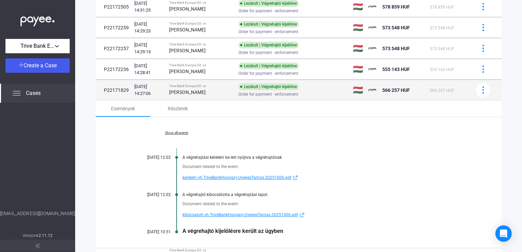
drag, startPoint x: 177, startPoint y: 91, endPoint x: 207, endPoint y: 94, distance: 30.2
click at [207, 94] on div "[PERSON_NAME]" at bounding box center [201, 92] width 64 height 8
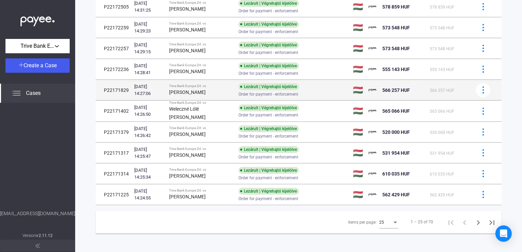
click at [236, 85] on td "Lezárult | Végrehajtó kijelölve Order for payment - enforcement" at bounding box center [293, 90] width 114 height 20
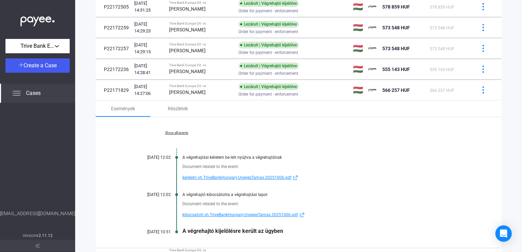
click at [204, 212] on span "kibocsatott.vh.TriveBankHungary.UvegesTamas.20251006.pdf" at bounding box center [239, 215] width 115 height 8
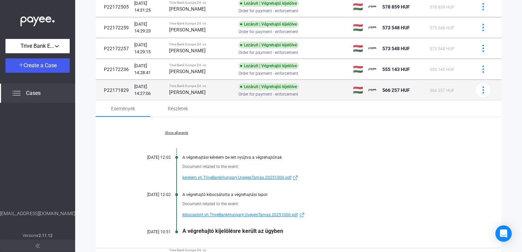
click at [190, 81] on td "Trive Bank Europe Zrt. vs [PERSON_NAME]" at bounding box center [201, 90] width 70 height 20
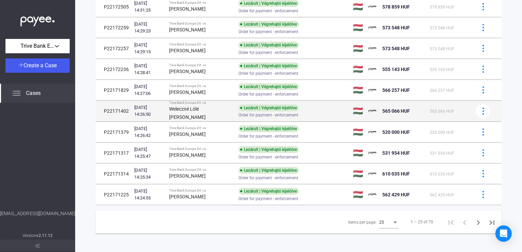
click at [195, 105] on div "Weleczné Lólé [PERSON_NAME]" at bounding box center [201, 113] width 64 height 16
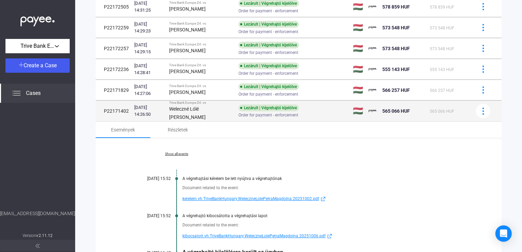
drag, startPoint x: 178, startPoint y: 106, endPoint x: 198, endPoint y: 114, distance: 22.2
click at [198, 114] on div "Weleczné Lólé [PERSON_NAME]" at bounding box center [201, 113] width 64 height 16
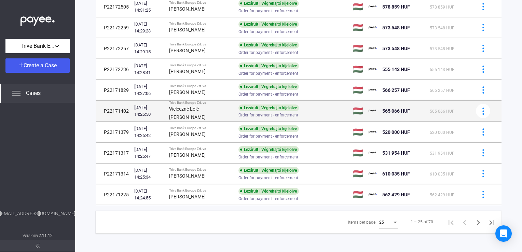
click at [206, 109] on strong "Weleczné Lólé [PERSON_NAME]" at bounding box center [187, 113] width 37 height 14
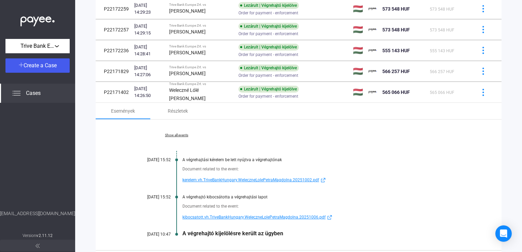
scroll to position [463, 0]
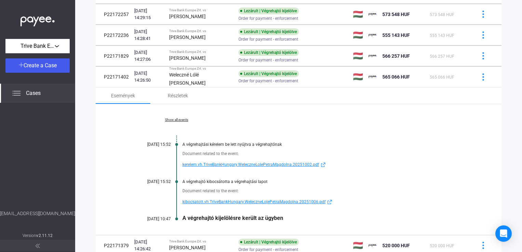
click at [246, 199] on span "kibocsatott.vh.TriveBankHungary.WeleczneLolePetraMagdolna.20251006.pdf" at bounding box center [253, 202] width 143 height 8
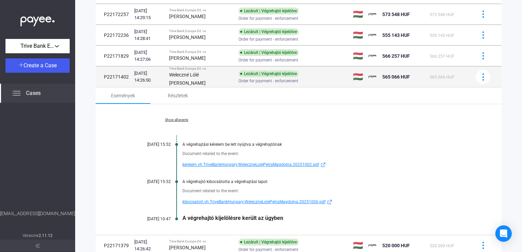
click at [187, 68] on div "Trive Bank Europe Zrt. vs" at bounding box center [201, 69] width 64 height 4
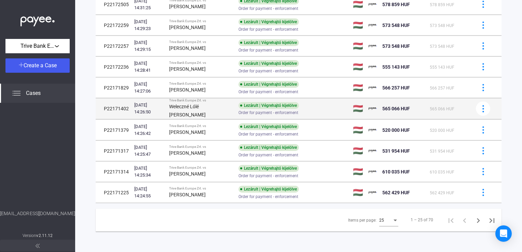
scroll to position [429, 0]
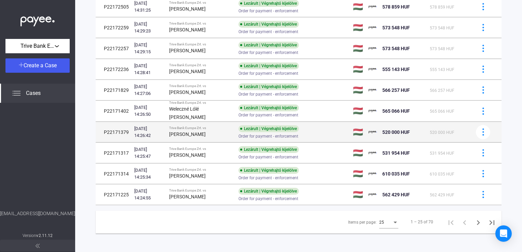
drag, startPoint x: 177, startPoint y: 132, endPoint x: 208, endPoint y: 134, distance: 31.4
click at [208, 134] on div "[PERSON_NAME]" at bounding box center [201, 134] width 64 height 8
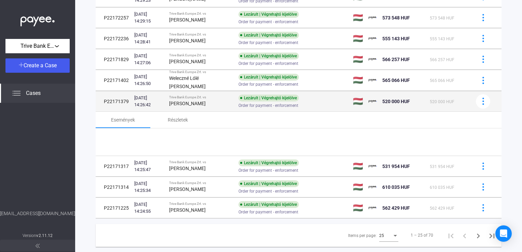
scroll to position [463, 0]
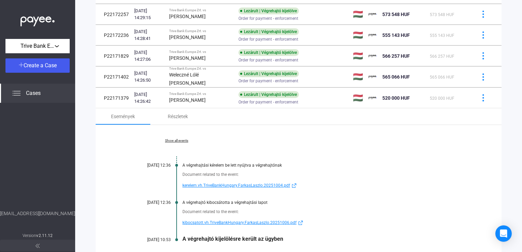
click at [229, 221] on span "kibocsatott.vh.TriveBankHungary.FarkasLaszlo.20251006.pdf" at bounding box center [239, 223] width 114 height 8
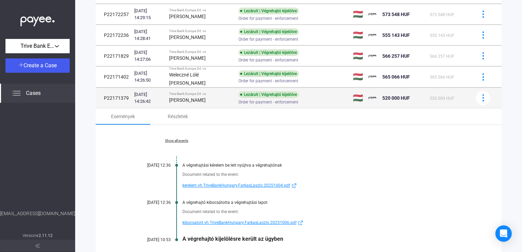
click at [201, 98] on strong "[PERSON_NAME]" at bounding box center [187, 99] width 37 height 5
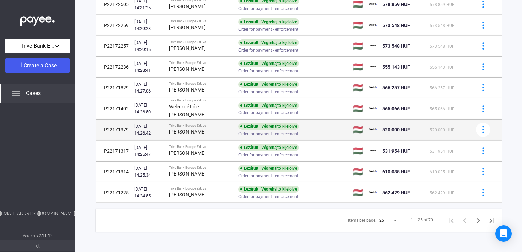
scroll to position [429, 0]
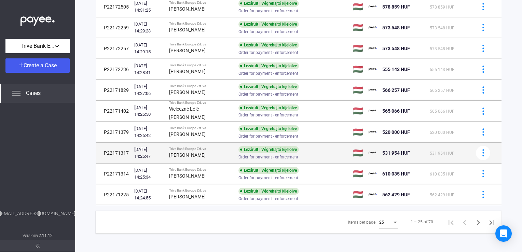
click at [199, 147] on div "Trive Bank Europe Zrt. vs" at bounding box center [201, 149] width 64 height 4
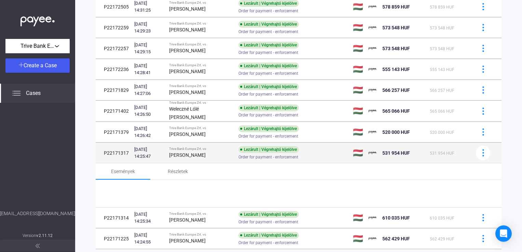
scroll to position [463, 0]
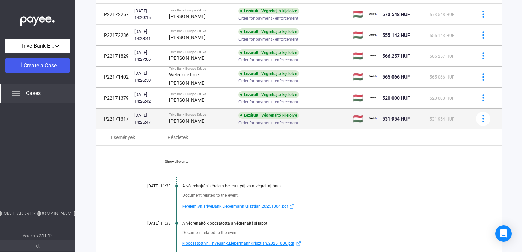
drag, startPoint x: 176, startPoint y: 120, endPoint x: 221, endPoint y: 120, distance: 45.1
click at [221, 120] on td "Trive Bank Europe Zrt. vs [PERSON_NAME]" at bounding box center [201, 119] width 70 height 20
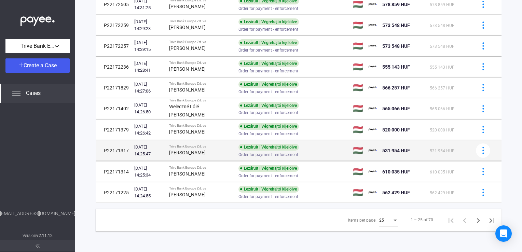
scroll to position [429, 0]
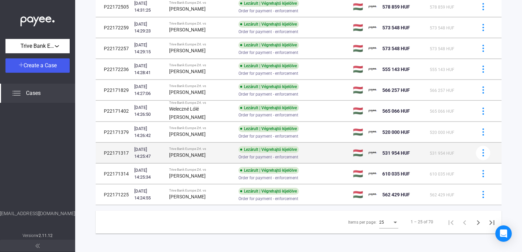
click at [204, 151] on div "[PERSON_NAME]" at bounding box center [201, 155] width 64 height 8
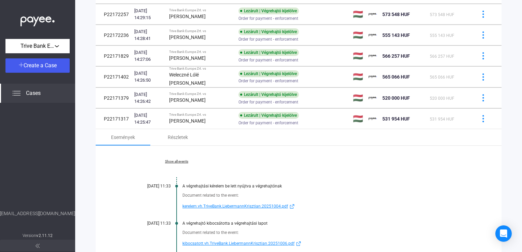
click at [209, 242] on span "kibocsatott.vh.TriveBank.LiebermannKrisztian.20251006.pdf" at bounding box center [238, 243] width 112 height 8
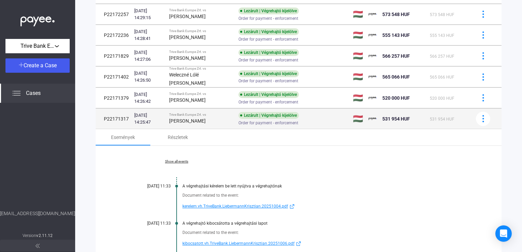
click at [201, 122] on div "[PERSON_NAME]" at bounding box center [201, 121] width 64 height 8
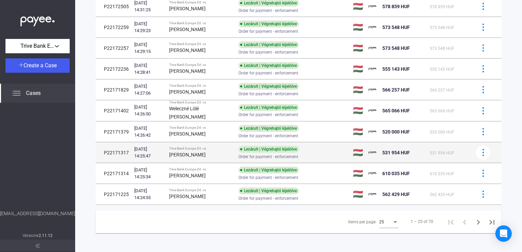
scroll to position [429, 0]
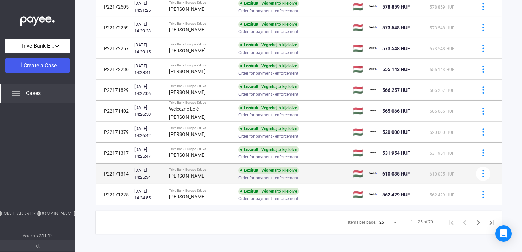
click at [206, 169] on div "Trive Bank Europe Zrt. vs" at bounding box center [201, 170] width 64 height 4
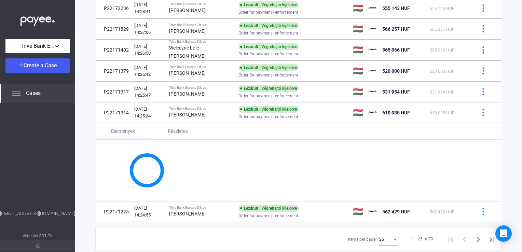
scroll to position [497, 0]
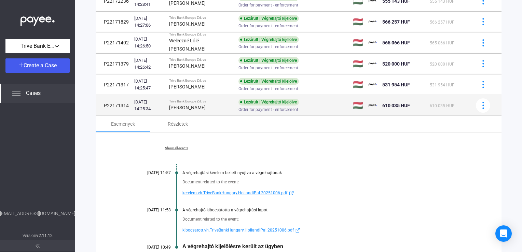
drag, startPoint x: 176, startPoint y: 104, endPoint x: 202, endPoint y: 106, distance: 26.3
click at [202, 106] on div "[PERSON_NAME]" at bounding box center [201, 107] width 64 height 8
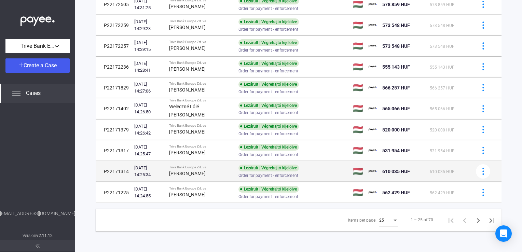
scroll to position [429, 0]
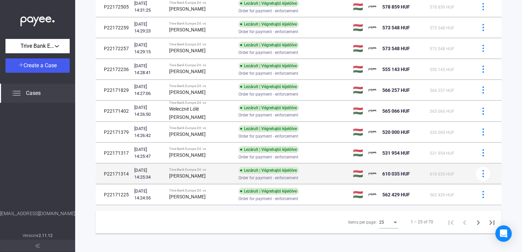
click at [244, 168] on div "Lezárult | Végrehajtó kijelölve" at bounding box center [268, 170] width 60 height 7
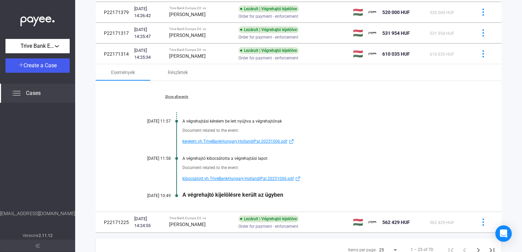
scroll to position [566, 0]
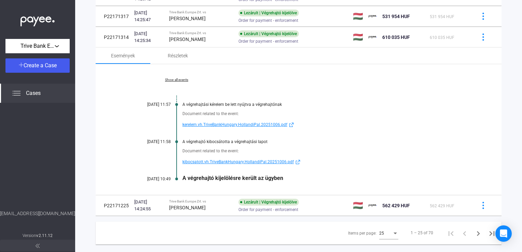
click at [216, 161] on span "kibocsatott.vh.TriveBankHungary.HollandiPal.20251006.pdf" at bounding box center [237, 162] width 111 height 8
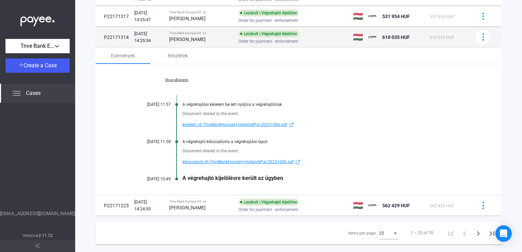
click at [215, 36] on div "[PERSON_NAME]" at bounding box center [201, 39] width 64 height 8
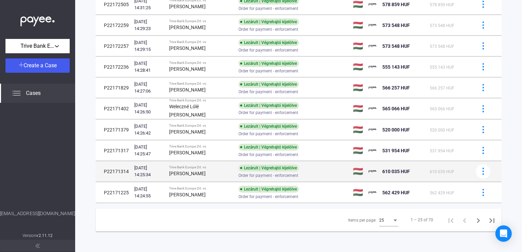
scroll to position [429, 0]
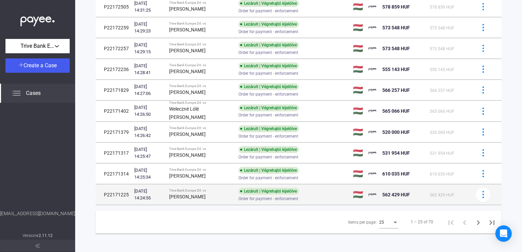
drag, startPoint x: 178, startPoint y: 196, endPoint x: 208, endPoint y: 196, distance: 30.0
click at [208, 196] on div "[PERSON_NAME]" at bounding box center [201, 197] width 64 height 8
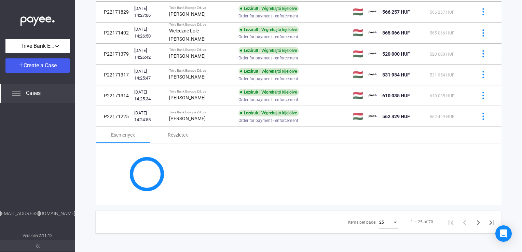
scroll to position [566, 0]
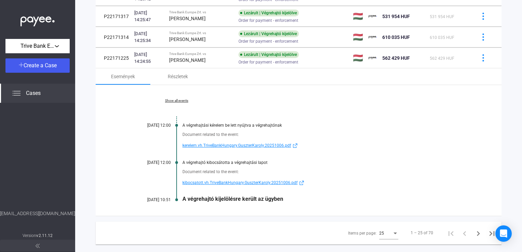
click at [201, 182] on span "kibocsatott.vh.TriveBankHungary.GuszterKaroly.20251006.pdf" at bounding box center [239, 183] width 115 height 8
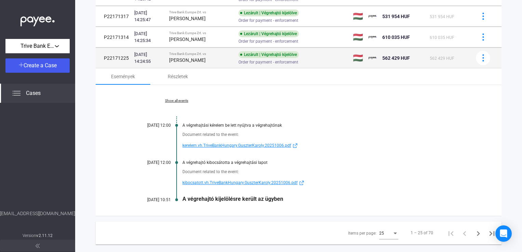
click at [214, 57] on div "[PERSON_NAME]" at bounding box center [201, 60] width 64 height 8
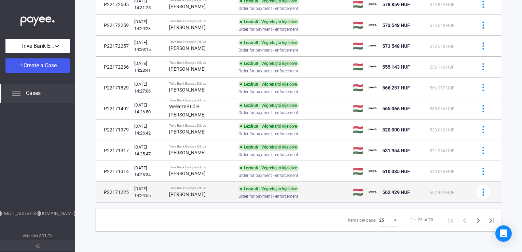
scroll to position [429, 0]
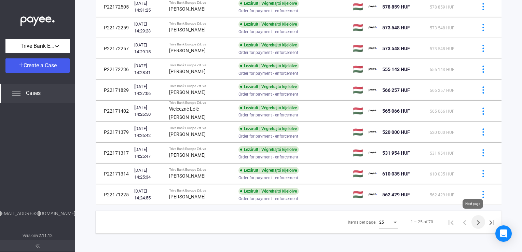
click at [473, 221] on icon "Next page" at bounding box center [478, 223] width 10 height 10
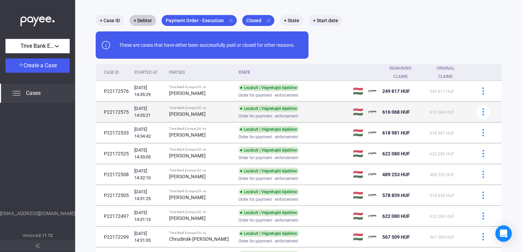
click at [328, 116] on div "Order for payment - enforcement" at bounding box center [292, 115] width 109 height 5
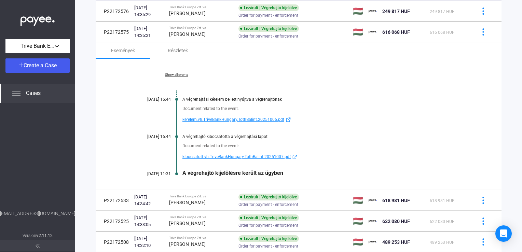
scroll to position [101, 0]
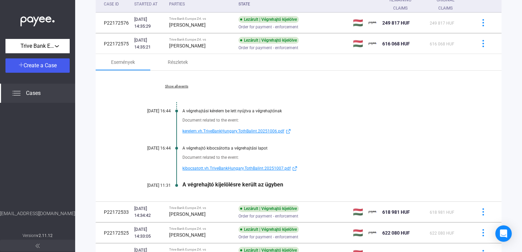
click at [264, 168] on span "kibocsatott.vh.TriveBankHungary.TothBalint.20251007.pdf" at bounding box center [236, 168] width 108 height 8
